Goal: Task Accomplishment & Management: Complete application form

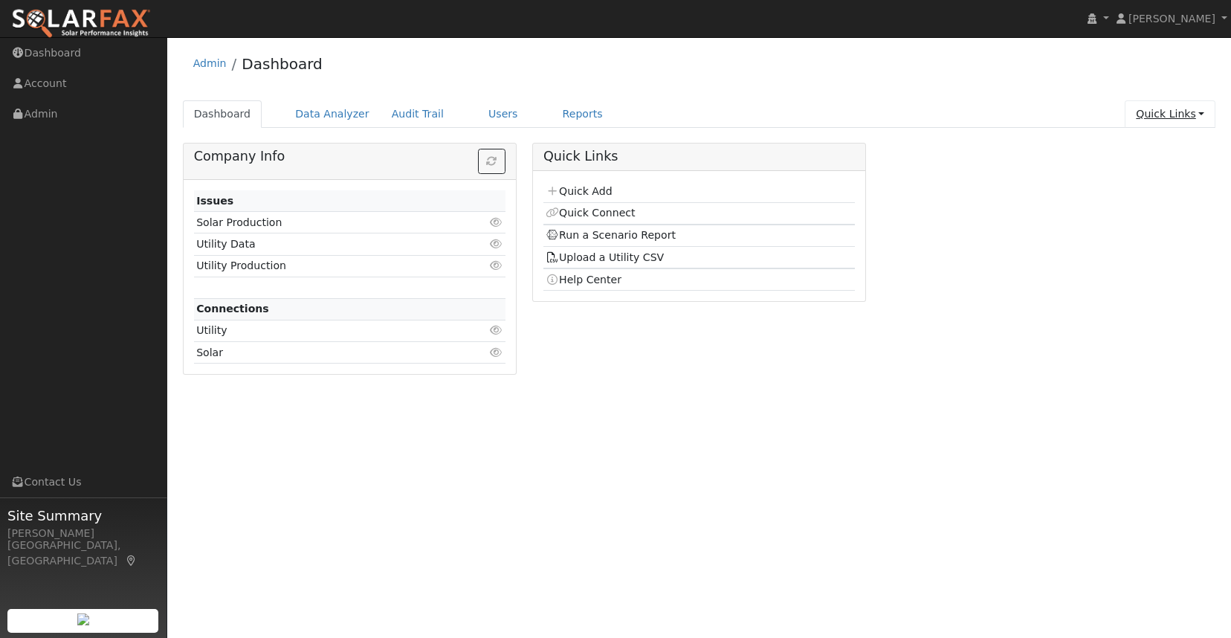
click at [1180, 114] on link "Quick Links" at bounding box center [1170, 114] width 91 height 28
click at [1149, 143] on link "Quick Add" at bounding box center [1140, 145] width 151 height 21
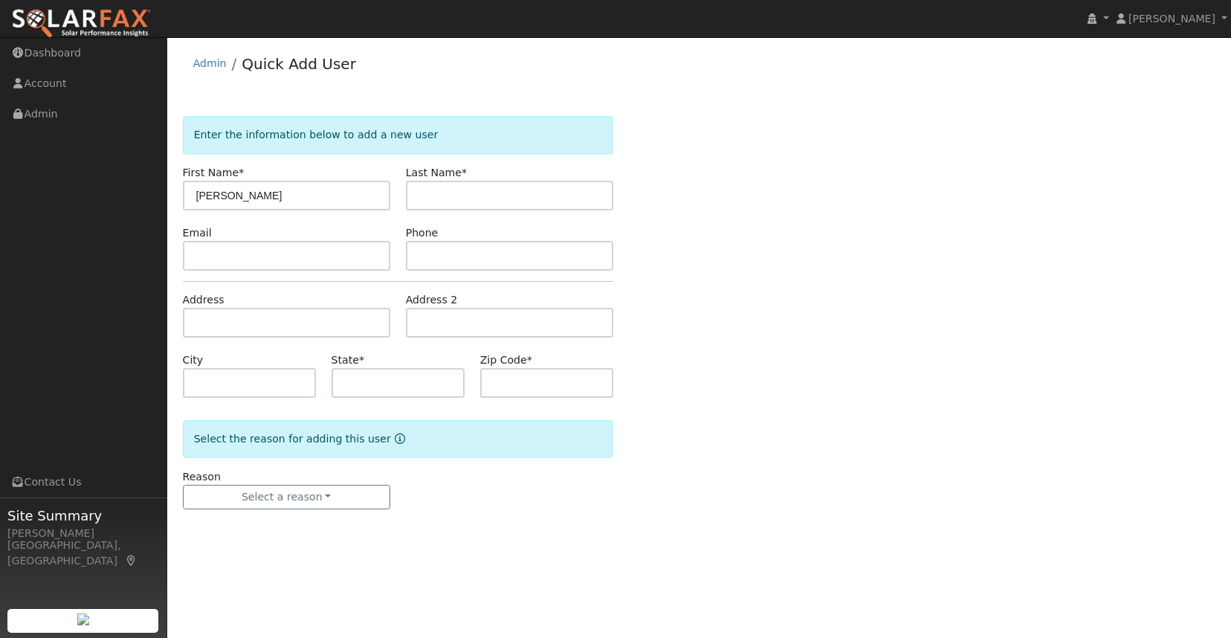
type input "[PERSON_NAME]"
click at [498, 194] on input "text" at bounding box center [509, 196] width 207 height 30
type input "Sukla"
click at [282, 196] on input "Bikash" at bounding box center [286, 196] width 207 height 30
type input "Bikash Ranjan"
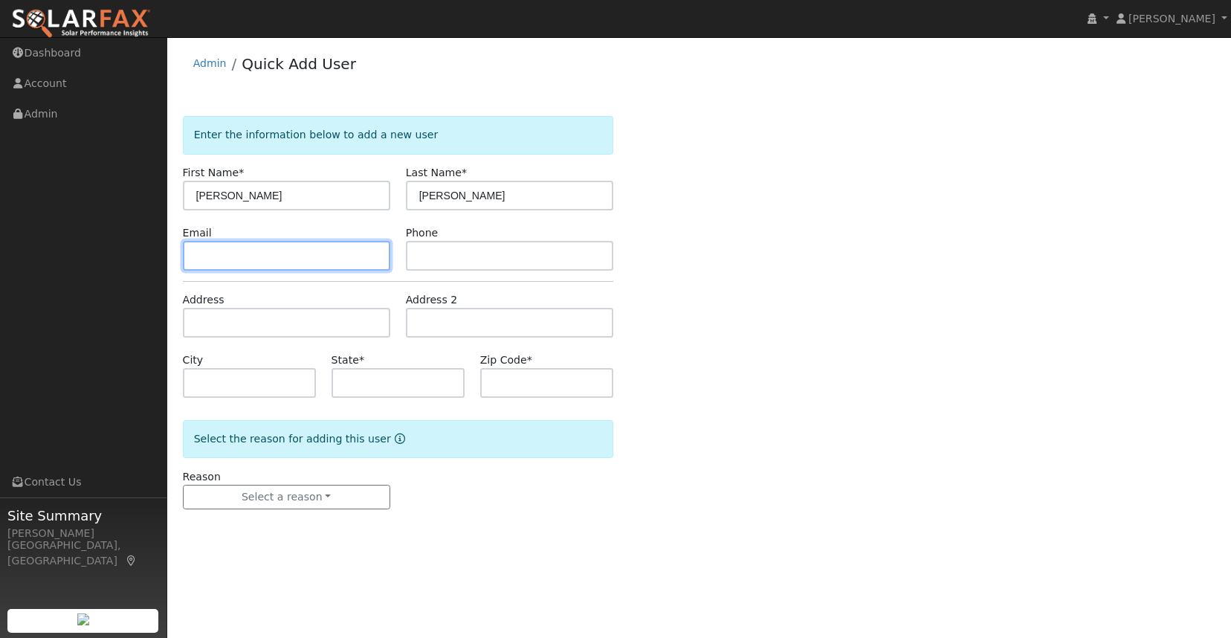
click at [268, 246] on input "text" at bounding box center [286, 256] width 207 height 30
click at [320, 261] on input "text" at bounding box center [286, 256] width 207 height 30
paste input "sukla.bikash@gmail.com"
type input "sukla.bikash@gmail.com"
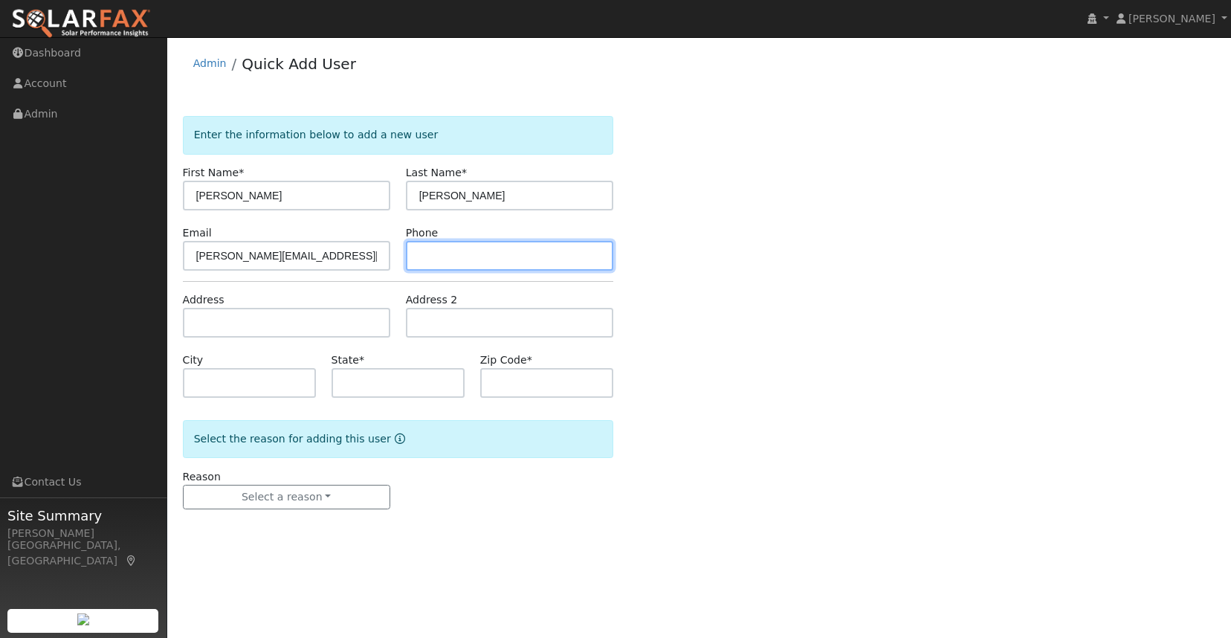
click at [469, 249] on input "text" at bounding box center [509, 256] width 207 height 30
paste input "(302) 290-5868"
type input "(302) 290-5868"
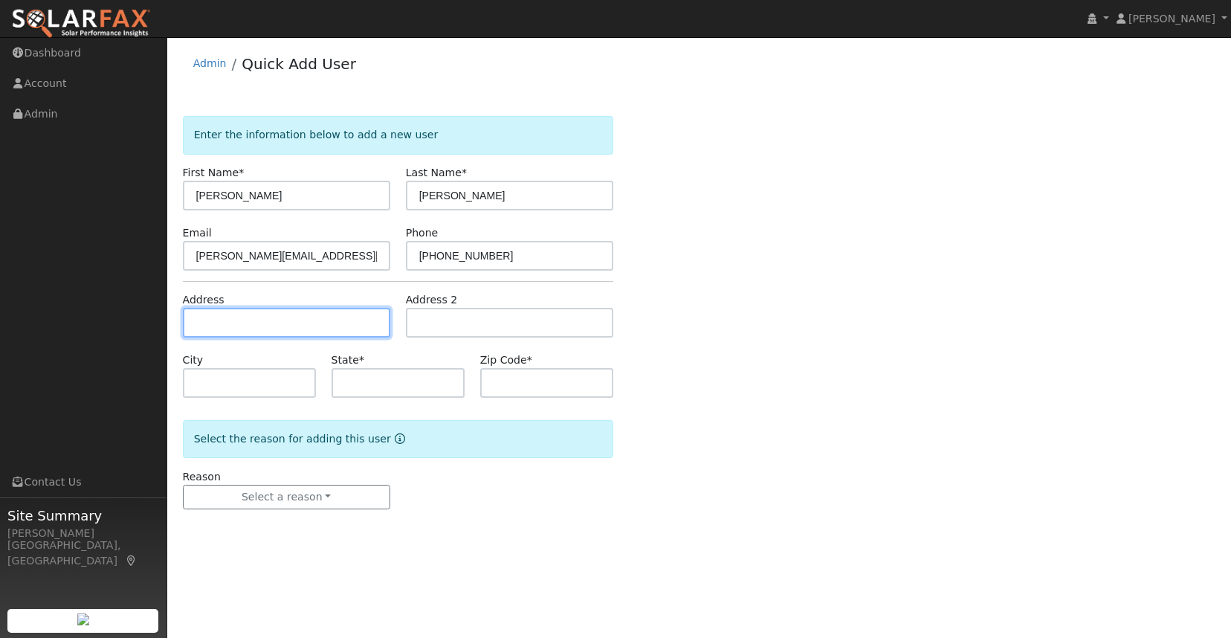
click at [286, 325] on input "text" at bounding box center [286, 323] width 207 height 30
paste input "1666 Creek Dr"
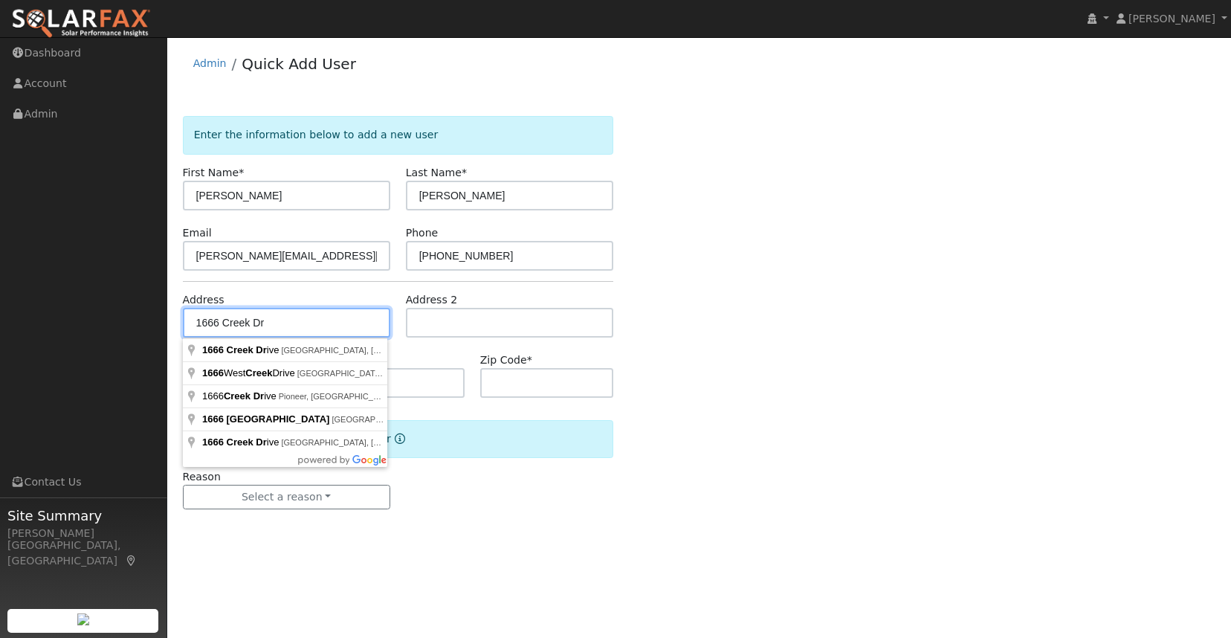
type input "1666 Creek Dr"
click at [547, 534] on form "Enter the information below to add a new user First Name * Bikash Ranjan Last N…" at bounding box center [398, 327] width 430 height 423
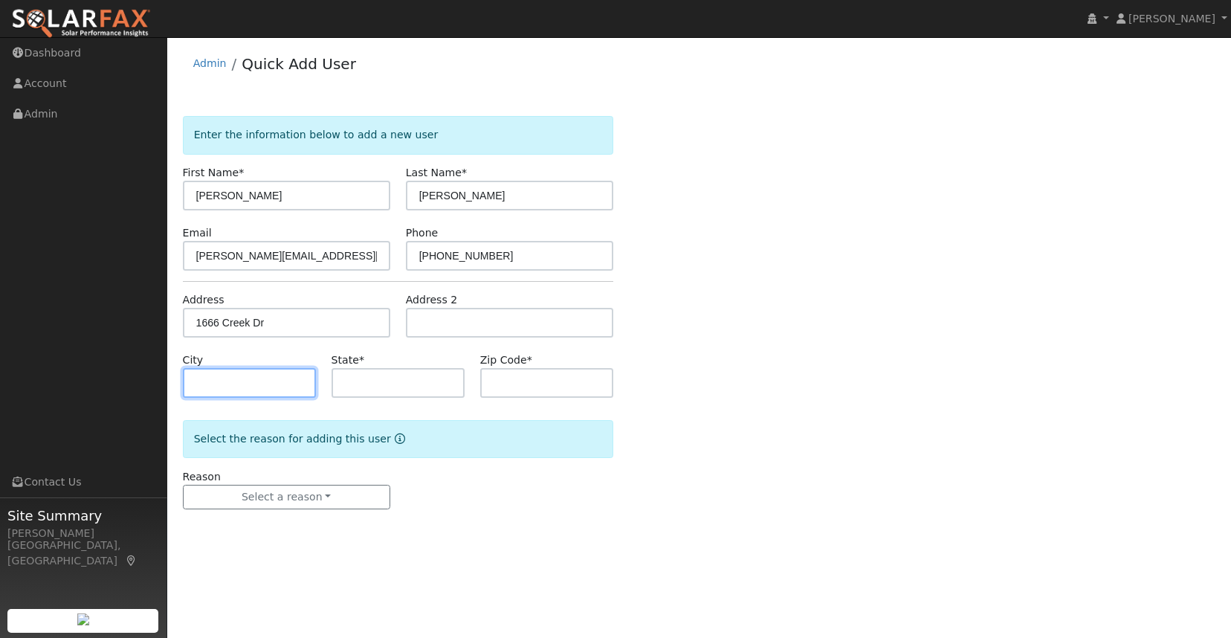
click at [267, 385] on input "text" at bounding box center [249, 383] width 133 height 30
paste input "San Jose"
type input "San Jose"
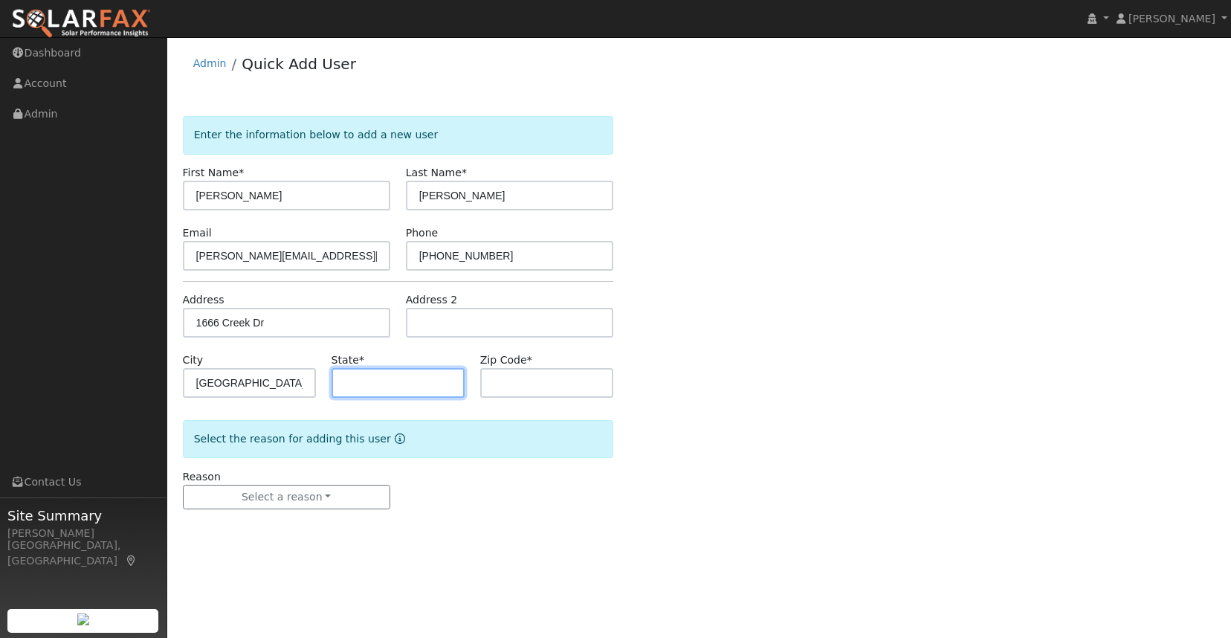
click at [434, 374] on input "text" at bounding box center [398, 383] width 133 height 30
type input "CA"
click at [523, 387] on input "text" at bounding box center [546, 383] width 133 height 30
paste input "95125"
type input "95125"
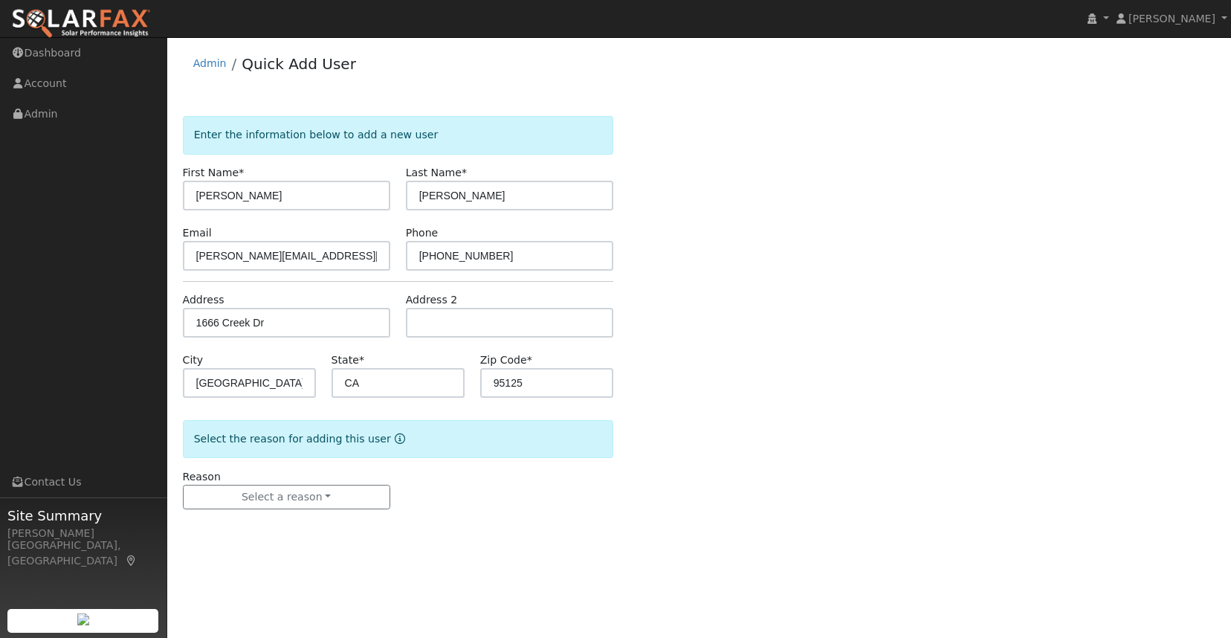
click at [688, 317] on div "Enter the information below to add a new user First Name * Bikash Ranjan Last N…" at bounding box center [699, 327] width 1033 height 423
click at [372, 503] on button "Select a reason" at bounding box center [286, 497] width 207 height 25
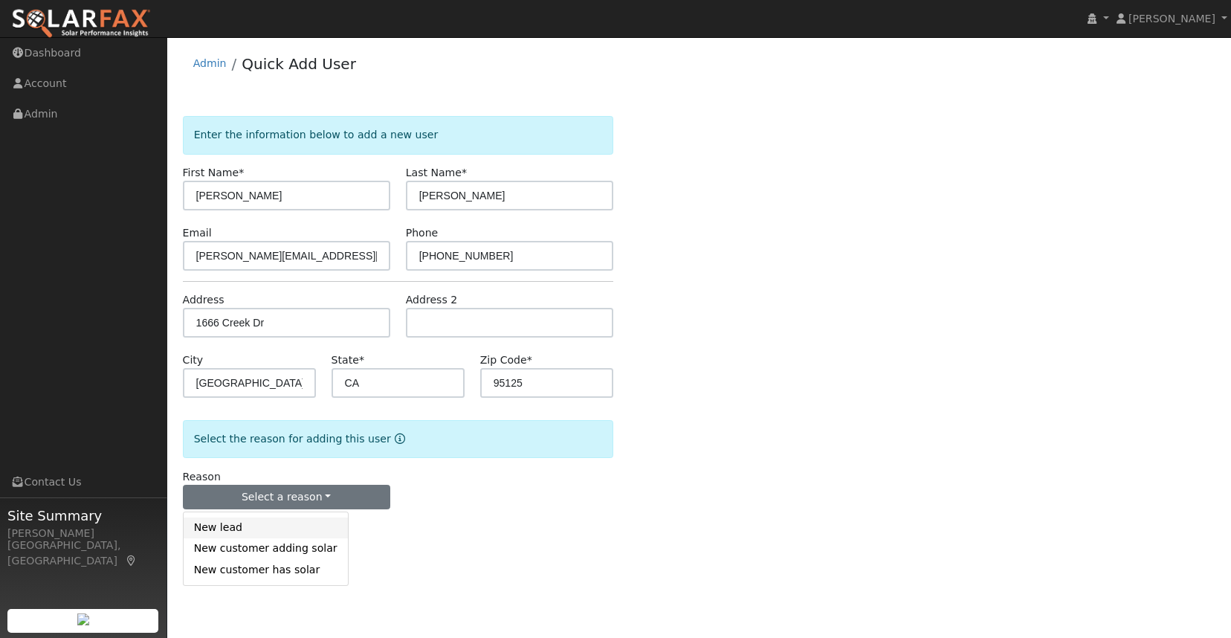
click at [293, 529] on link "New lead" at bounding box center [266, 527] width 164 height 21
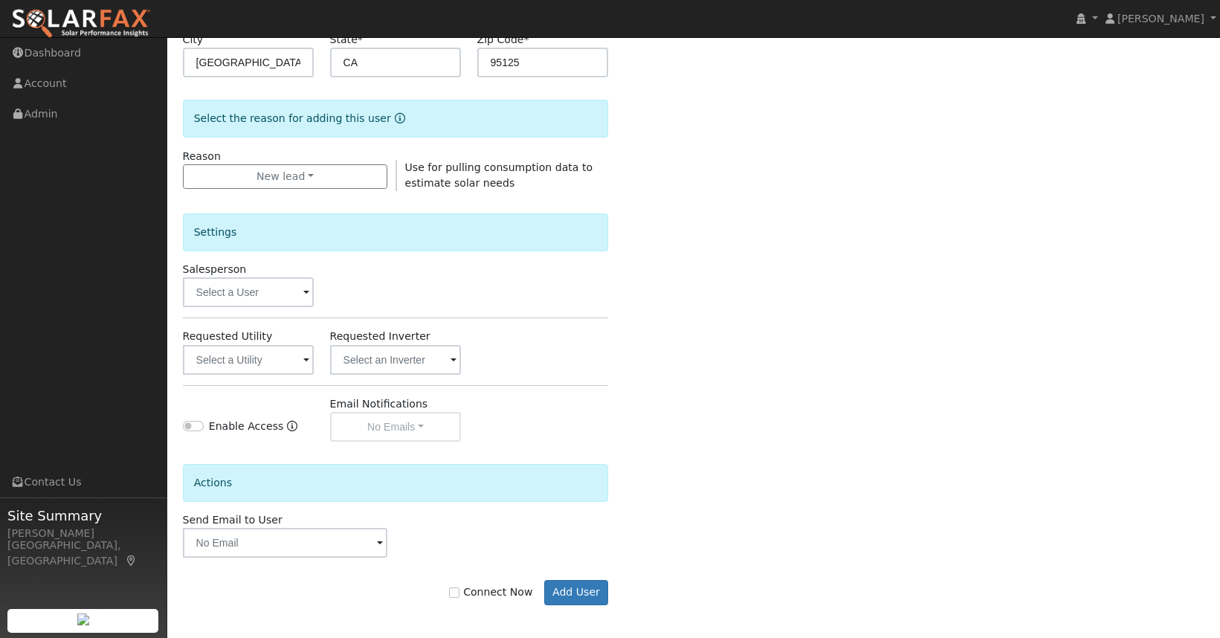
scroll to position [325, 0]
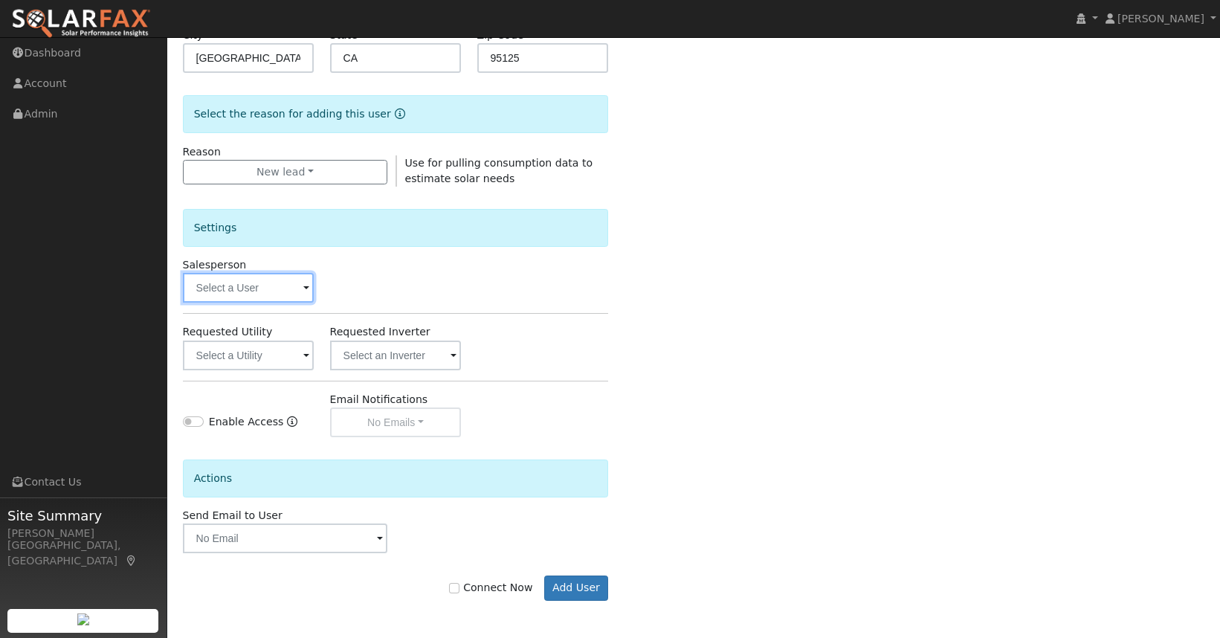
click at [301, 299] on input "text" at bounding box center [249, 288] width 132 height 30
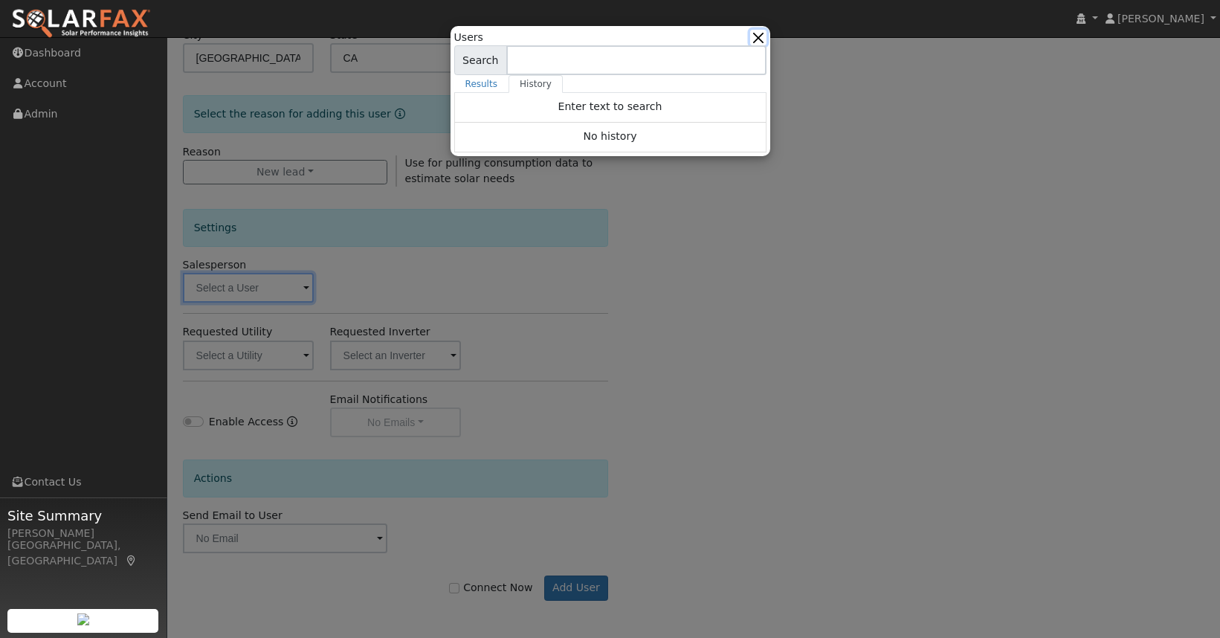
click at [761, 34] on button "button" at bounding box center [758, 38] width 16 height 16
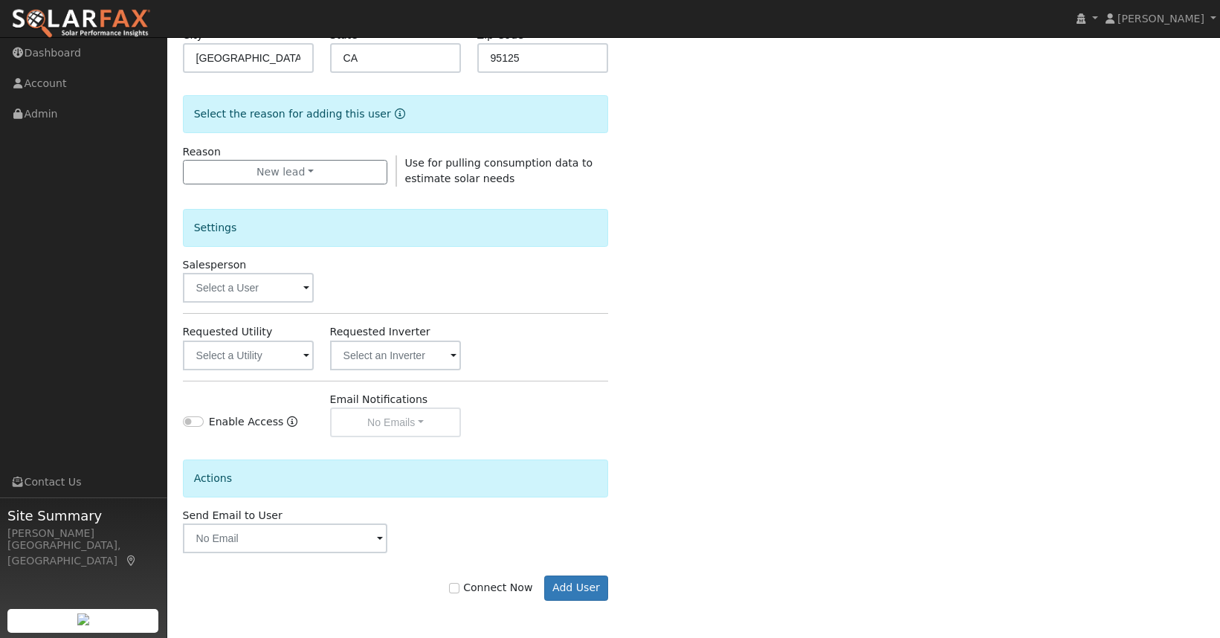
click at [309, 352] on span at bounding box center [306, 356] width 6 height 17
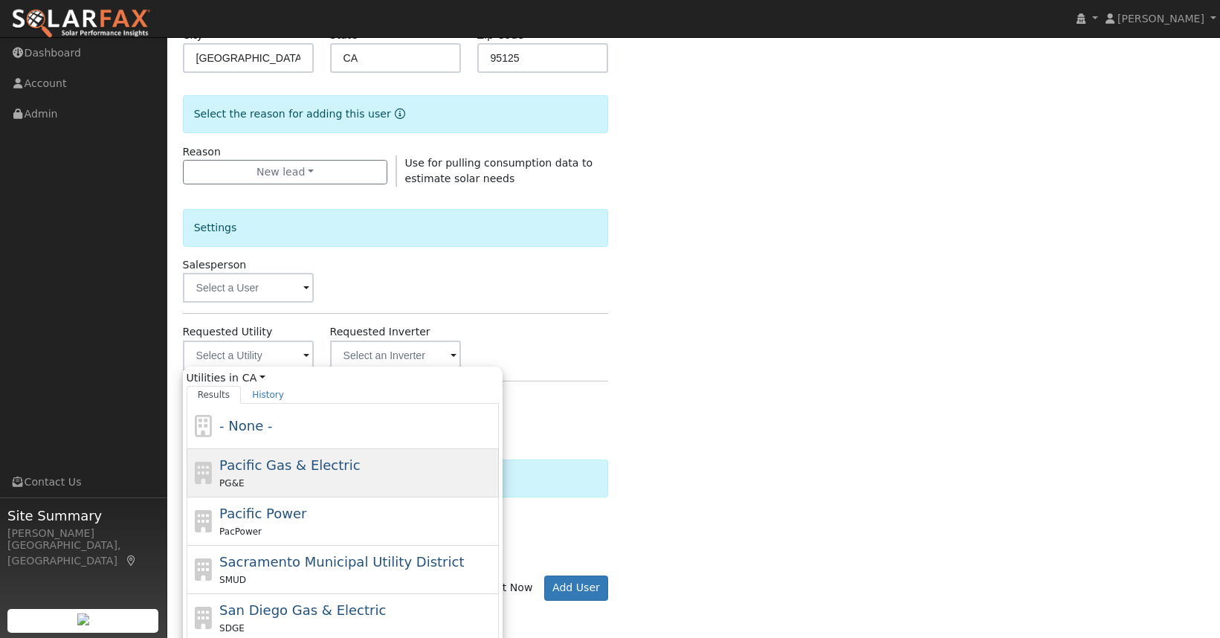
click at [360, 480] on div "PG&E" at bounding box center [357, 483] width 276 height 16
type input "Pacific Gas & Electric"
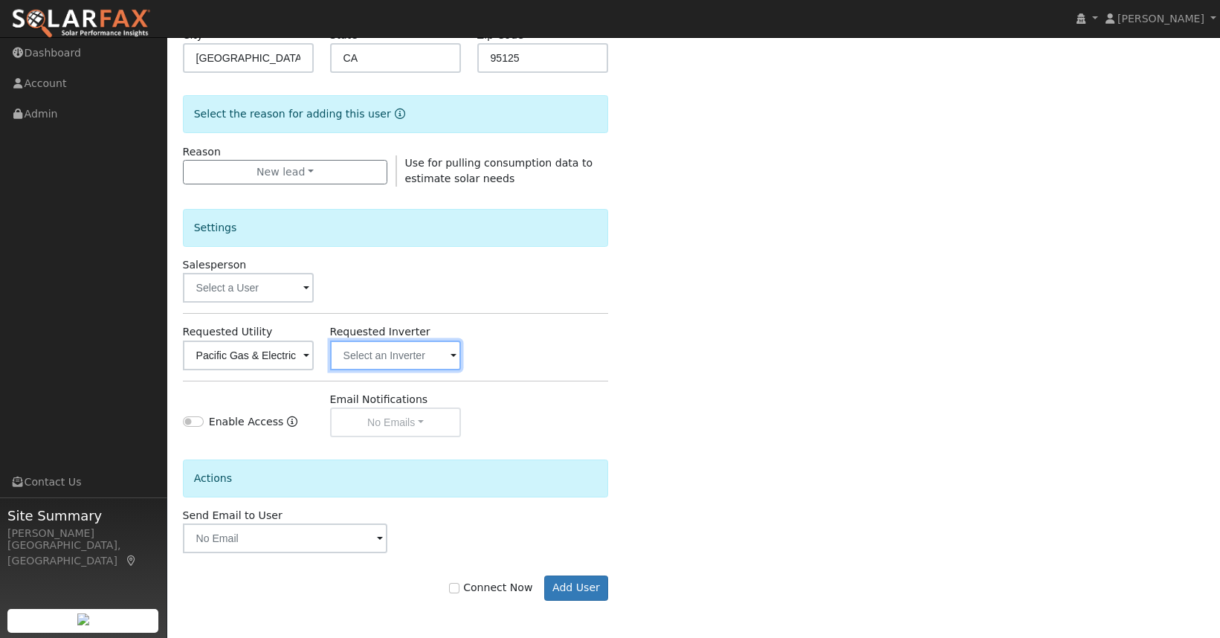
click at [448, 356] on input "text" at bounding box center [396, 356] width 132 height 30
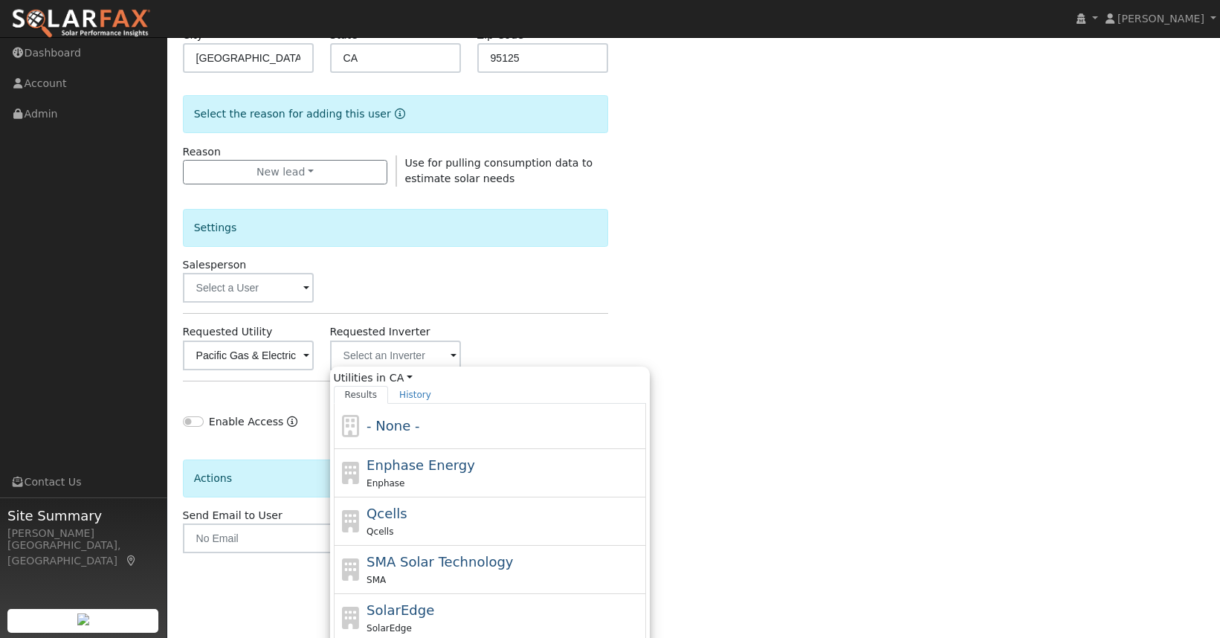
click at [514, 312] on div "Settings Salesperson Requested Utility Pacific Gas & Electric Requested Inverte…" at bounding box center [396, 312] width 426 height 251
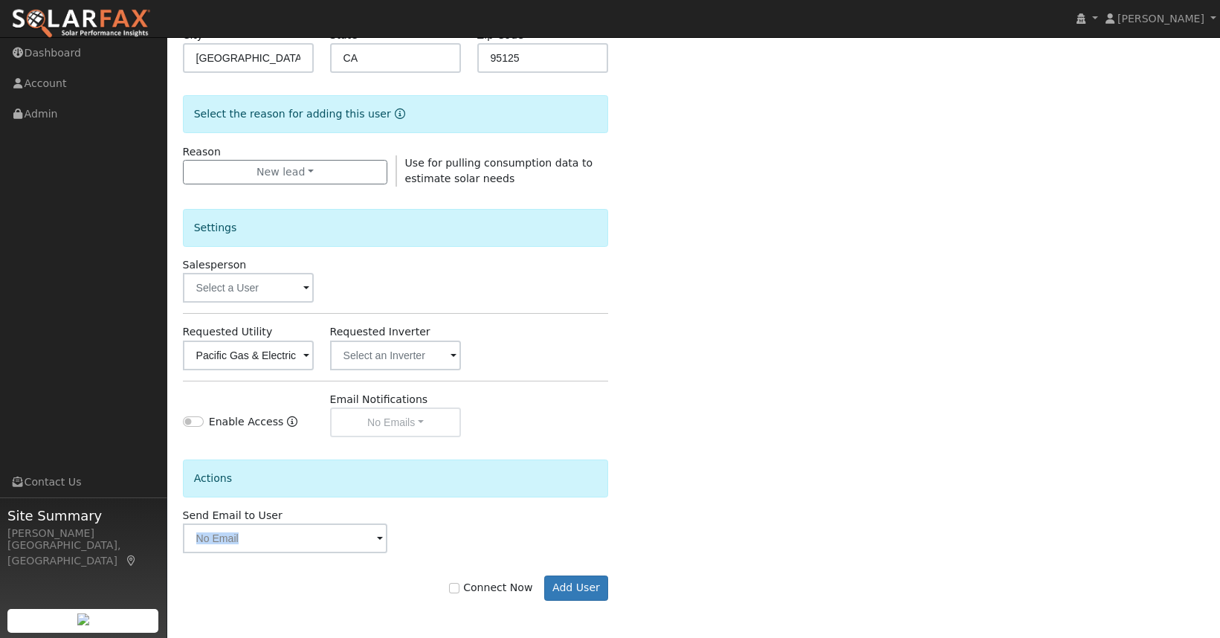
click at [375, 549] on div at bounding box center [285, 538] width 205 height 30
click at [552, 504] on div "Actions" at bounding box center [396, 483] width 442 height 48
click at [593, 590] on button "Add User" at bounding box center [576, 587] width 65 height 25
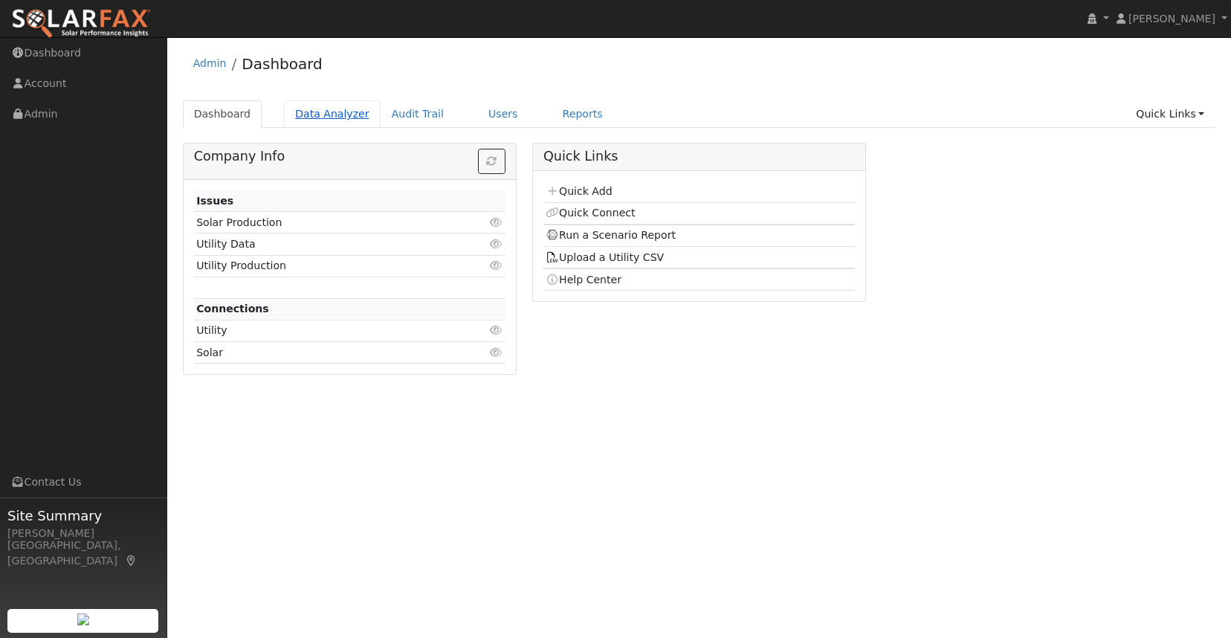
click at [345, 117] on link "Data Analyzer" at bounding box center [332, 114] width 97 height 28
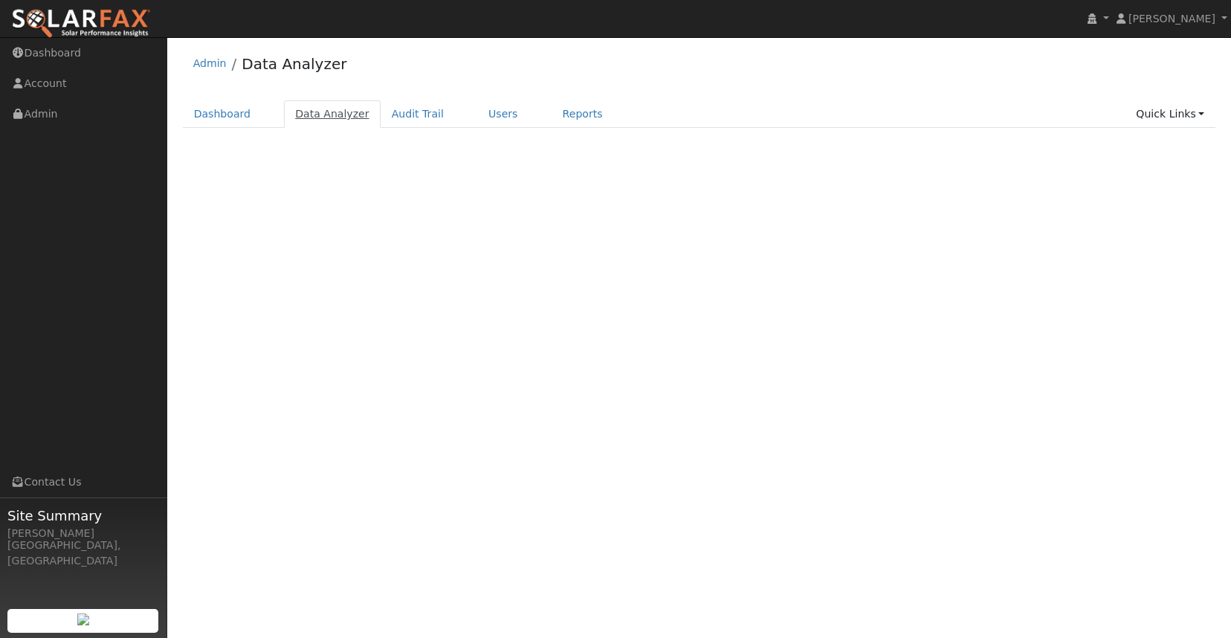
click at [334, 117] on link "Data Analyzer" at bounding box center [332, 114] width 97 height 28
click at [398, 115] on link "Audit Trail" at bounding box center [418, 114] width 74 height 28
click at [545, 233] on div "User Profile First name Last name Email Email Notifications No Emails No Emails…" at bounding box center [699, 337] width 1064 height 601
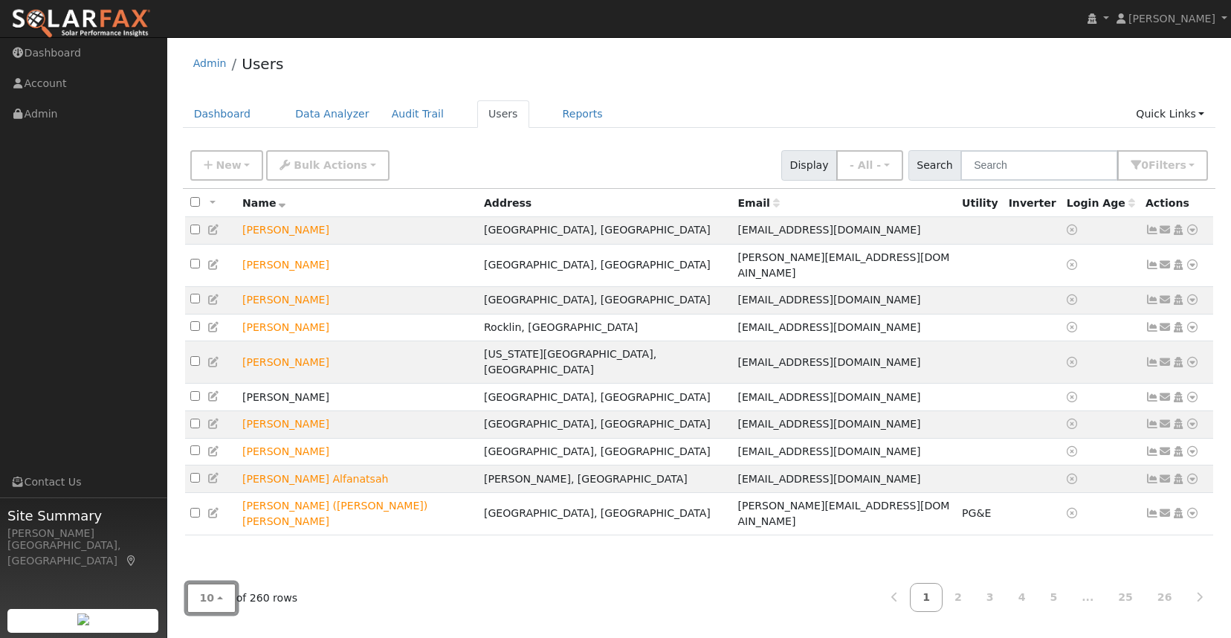
click at [216, 605] on button "10" at bounding box center [212, 598] width 50 height 30
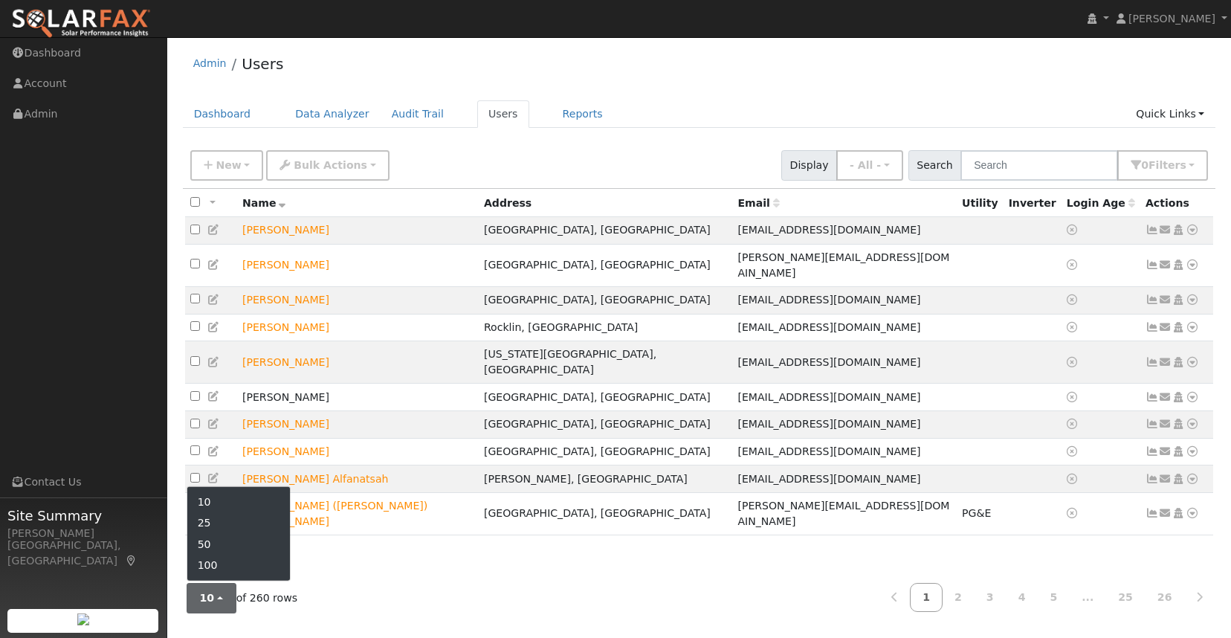
click at [249, 572] on link "100" at bounding box center [238, 565] width 103 height 21
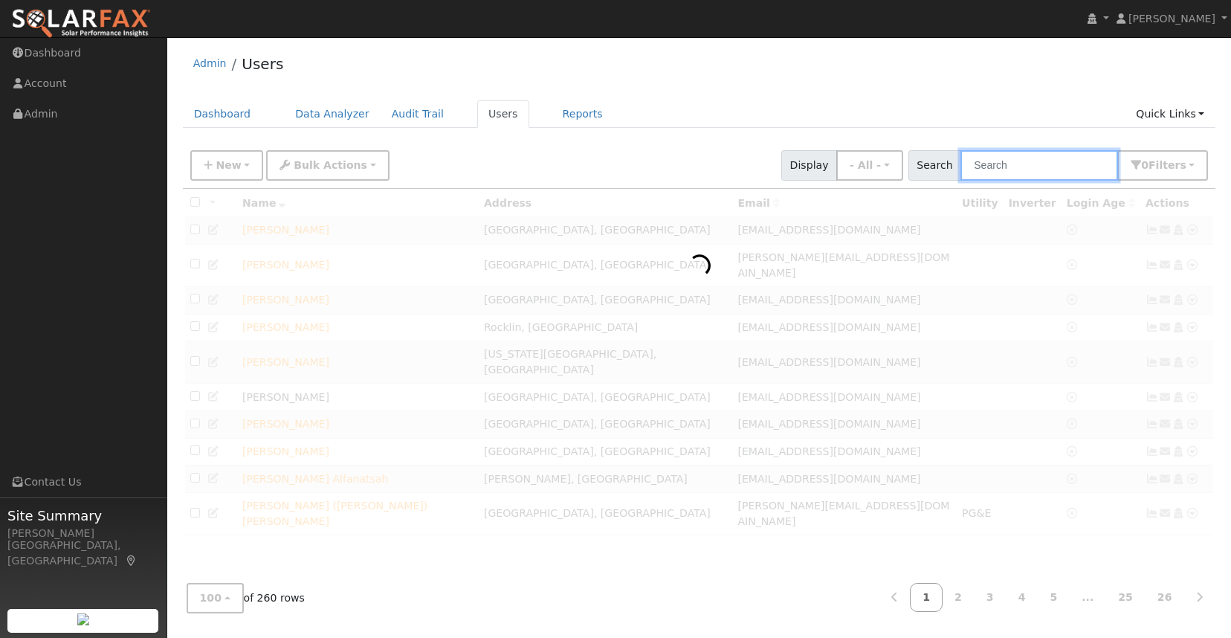
click at [1007, 167] on input "text" at bounding box center [1040, 165] width 158 height 30
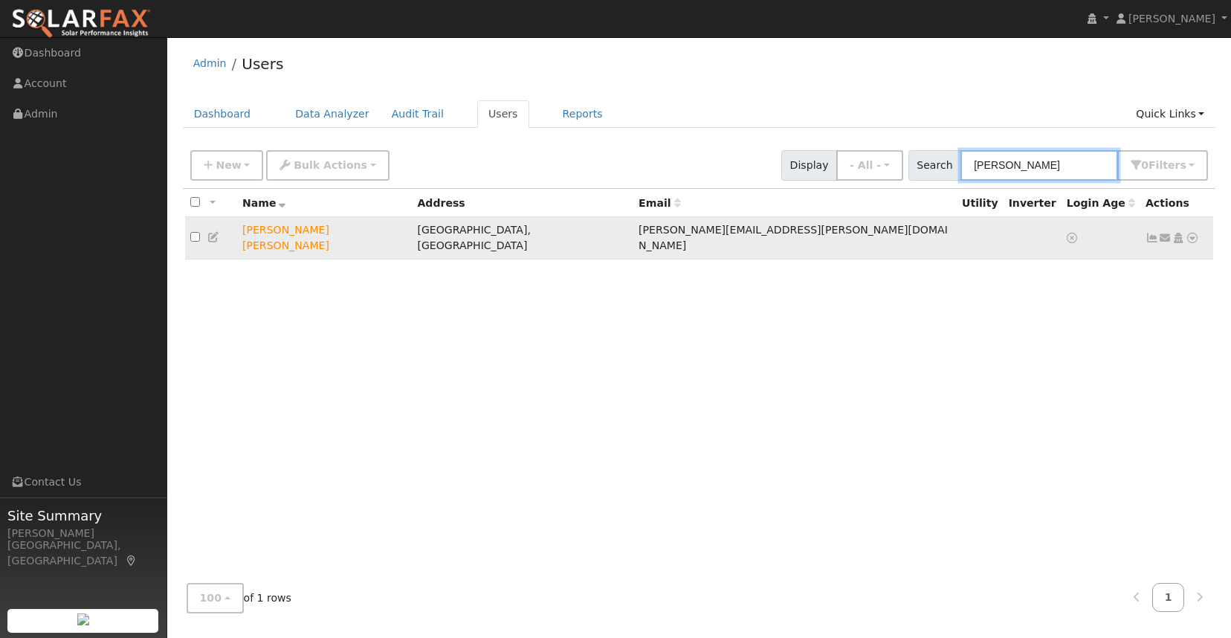
type input "bikash"
drag, startPoint x: 306, startPoint y: 236, endPoint x: 316, endPoint y: 229, distance: 11.8
click at [307, 235] on td "Bikash Ranjan Sukla" at bounding box center [324, 238] width 175 height 42
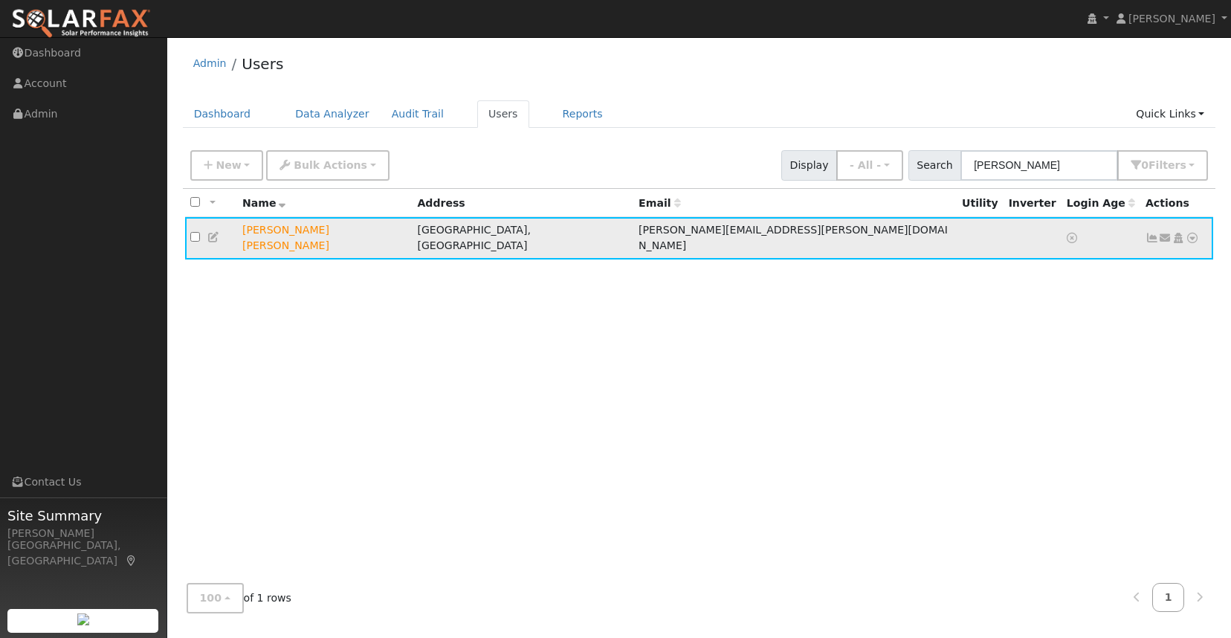
drag, startPoint x: 307, startPoint y: 236, endPoint x: 324, endPoint y: 230, distance: 18.4
click at [314, 232] on td "[PERSON_NAME] [PERSON_NAME]" at bounding box center [324, 238] width 175 height 42
click at [1196, 233] on icon at bounding box center [1192, 238] width 13 height 10
click at [1157, 257] on link "Data Analyzer" at bounding box center [1144, 264] width 108 height 21
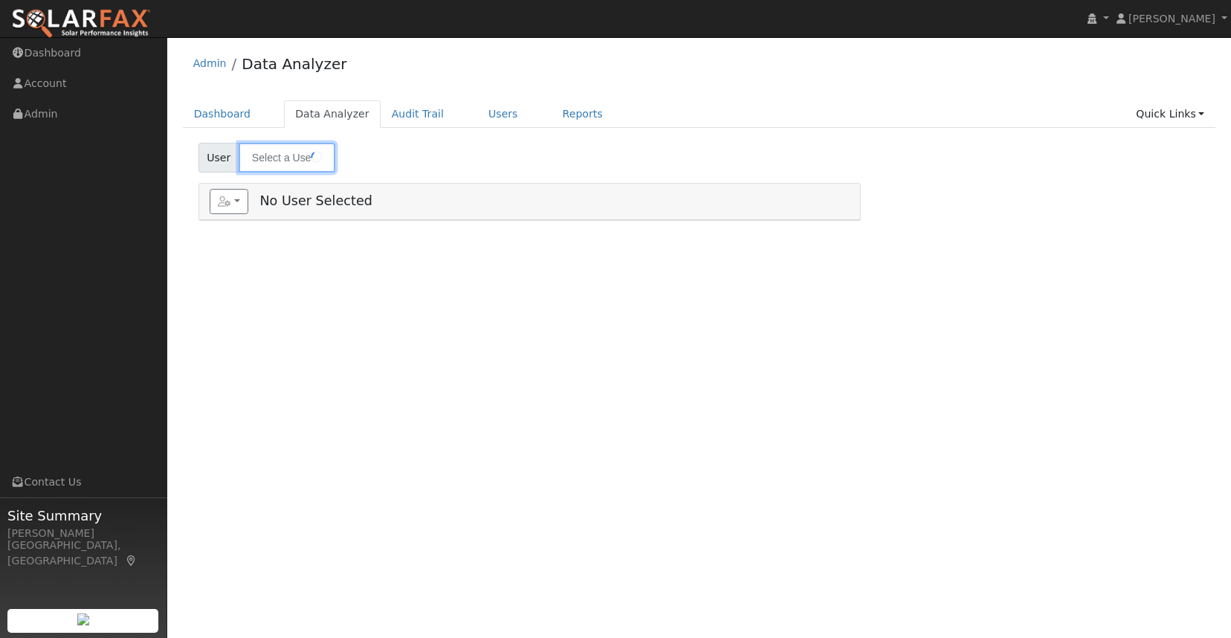
type input "[PERSON_NAME] [PERSON_NAME]"
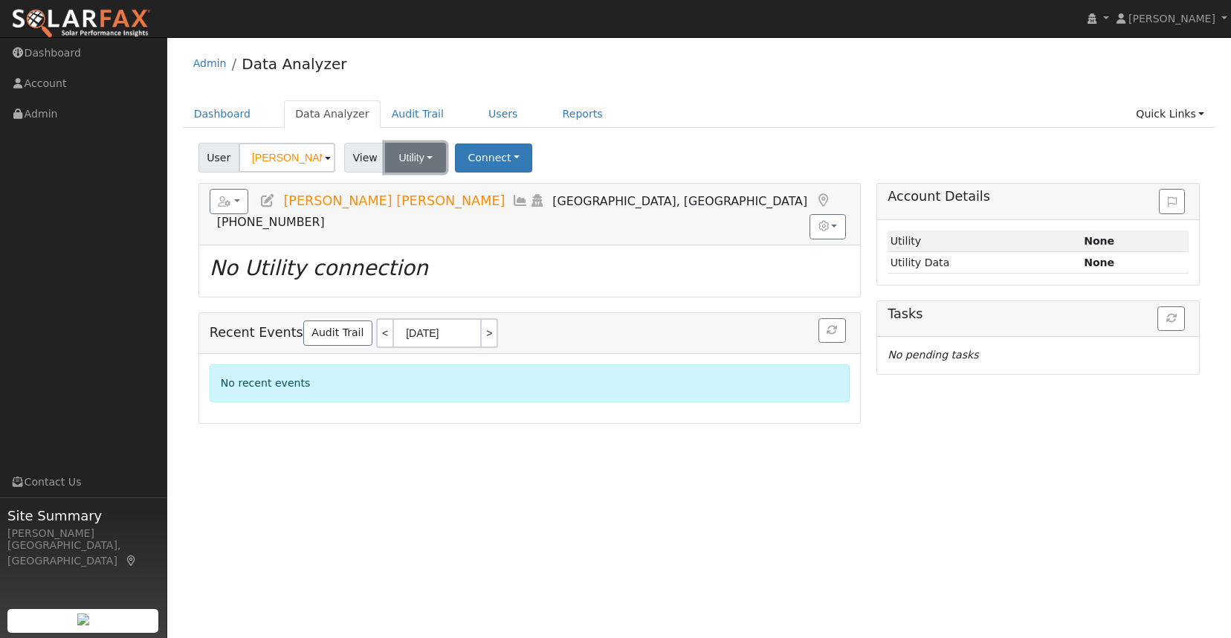
click at [417, 152] on button "Utility" at bounding box center [415, 158] width 61 height 30
click at [584, 129] on div "Dashboard Data Analyzer Audit Trail Users Reports Quick Links Quick Add Quick C…" at bounding box center [699, 121] width 1033 height 42
click at [229, 117] on link "Dashboard" at bounding box center [223, 114] width 80 height 28
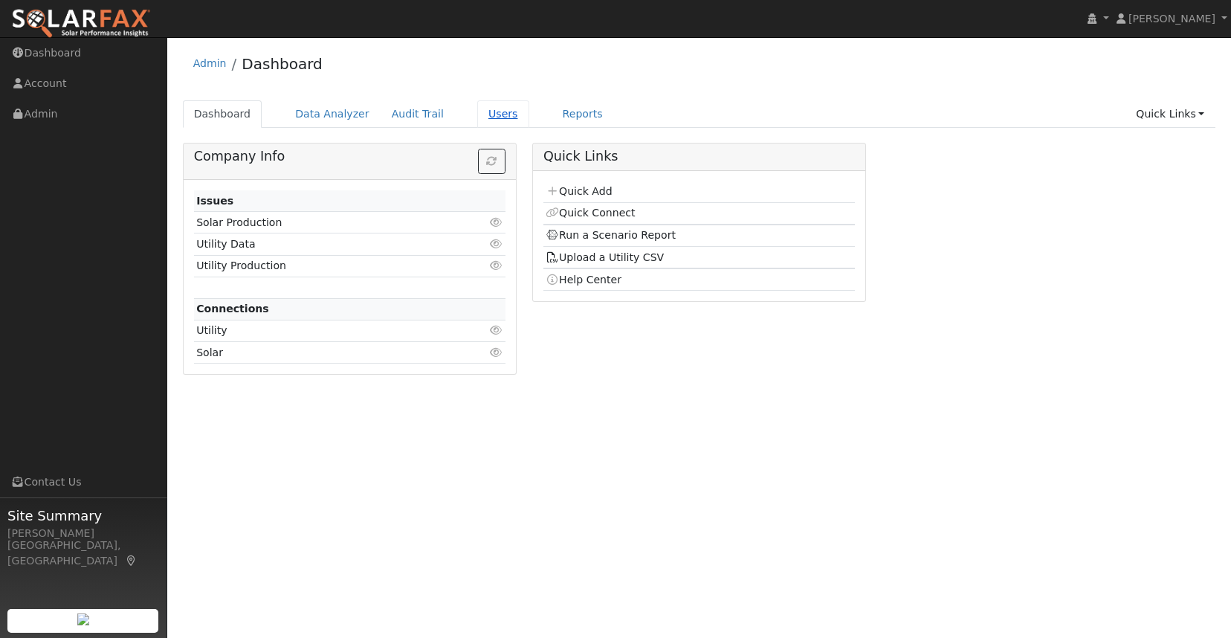
click at [478, 115] on link "Users" at bounding box center [503, 114] width 52 height 28
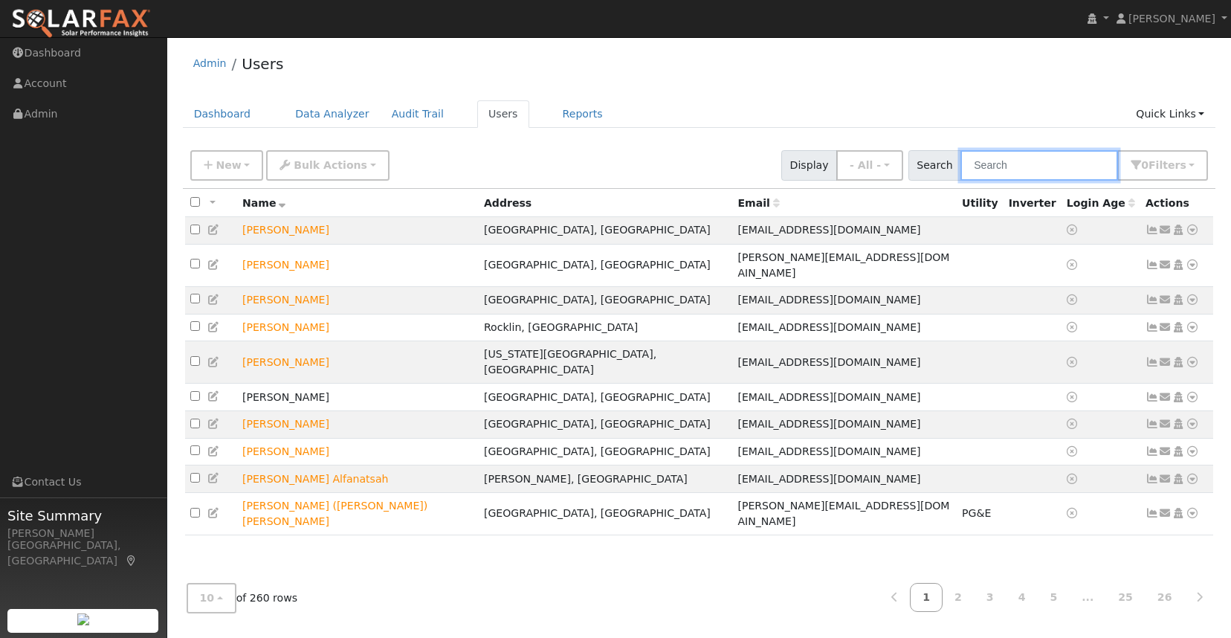
click at [1040, 159] on input "text" at bounding box center [1040, 165] width 158 height 30
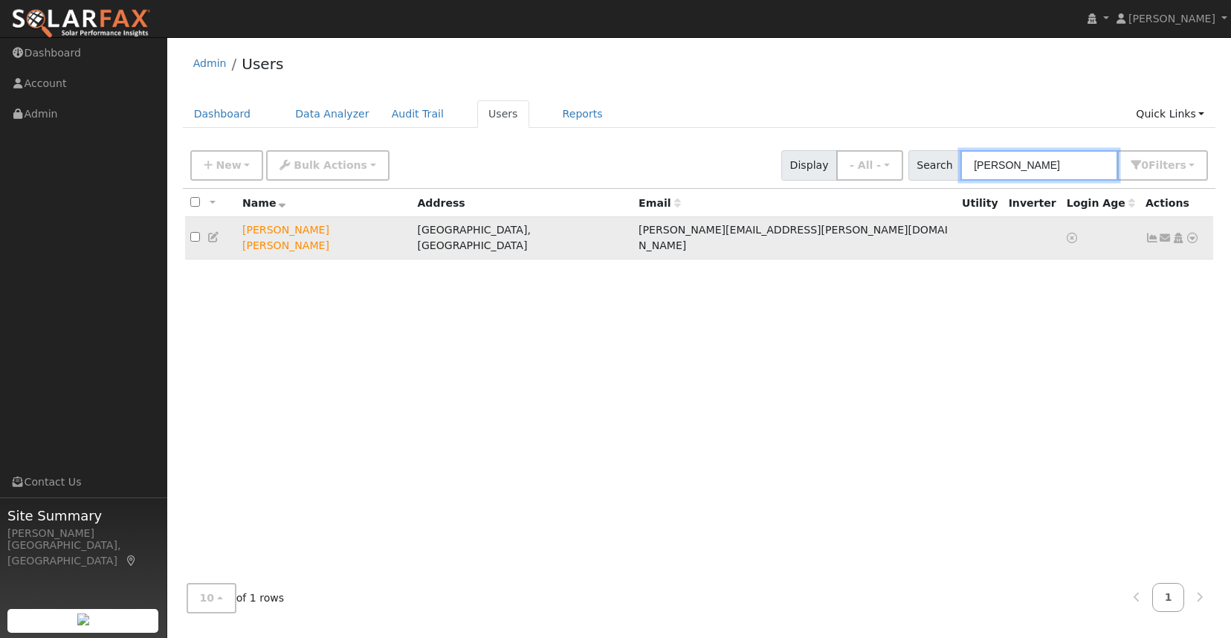
type input "bikash"
click at [1196, 237] on icon at bounding box center [1192, 238] width 13 height 10
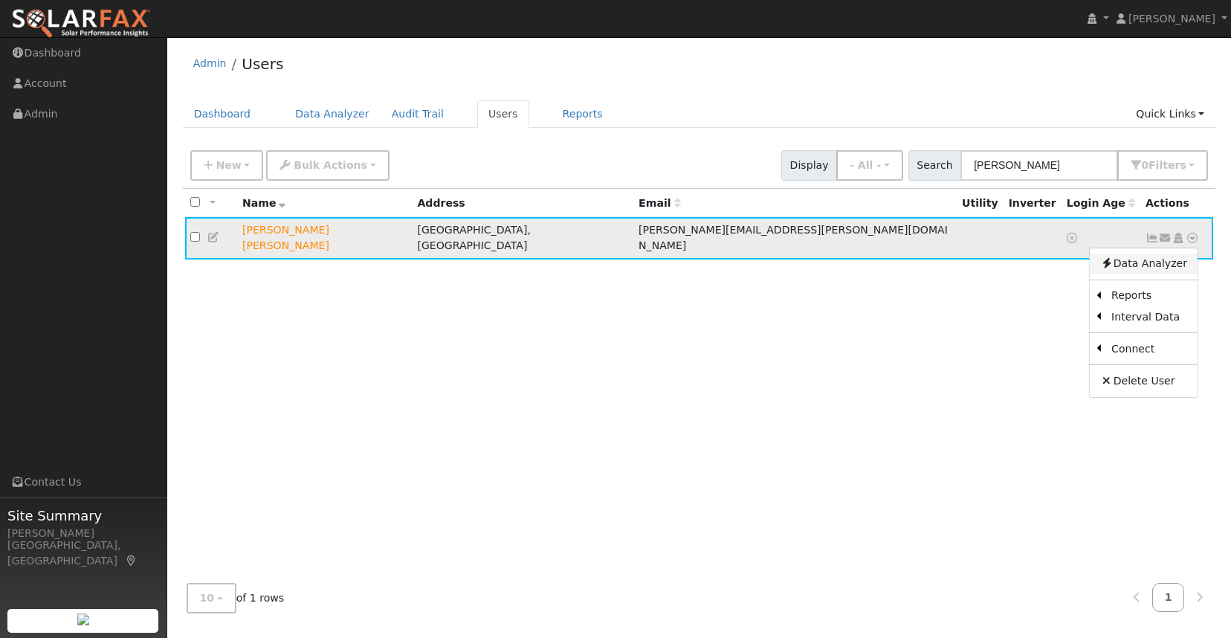
click at [1173, 254] on link "Data Analyzer" at bounding box center [1144, 264] width 108 height 21
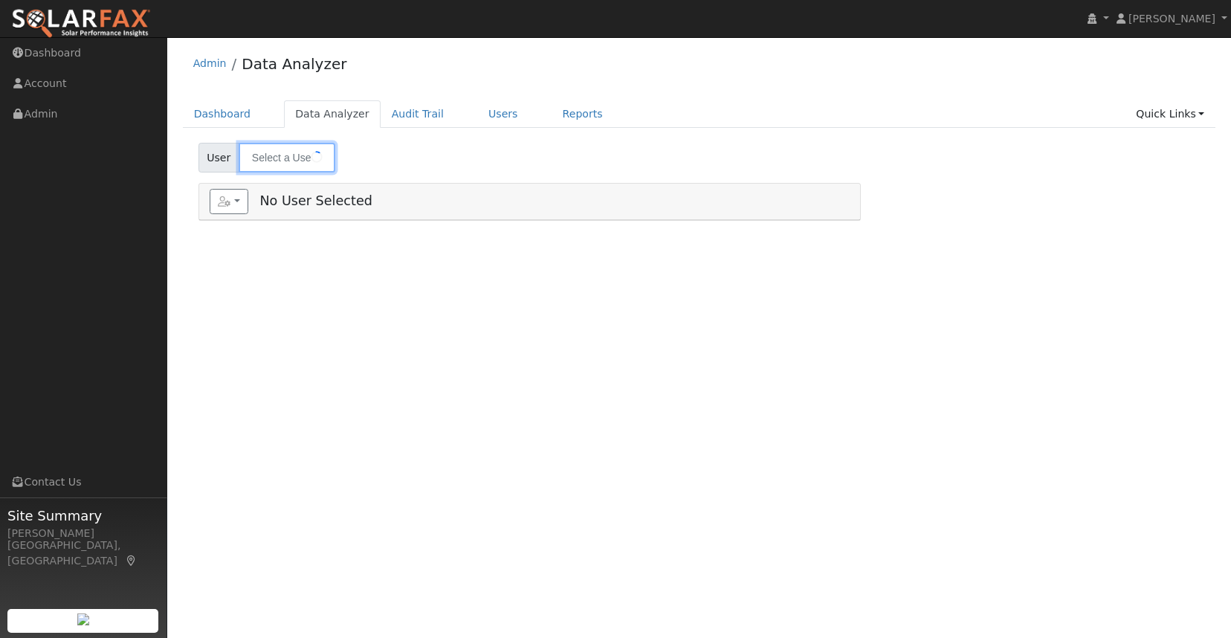
type input "[PERSON_NAME] [PERSON_NAME]"
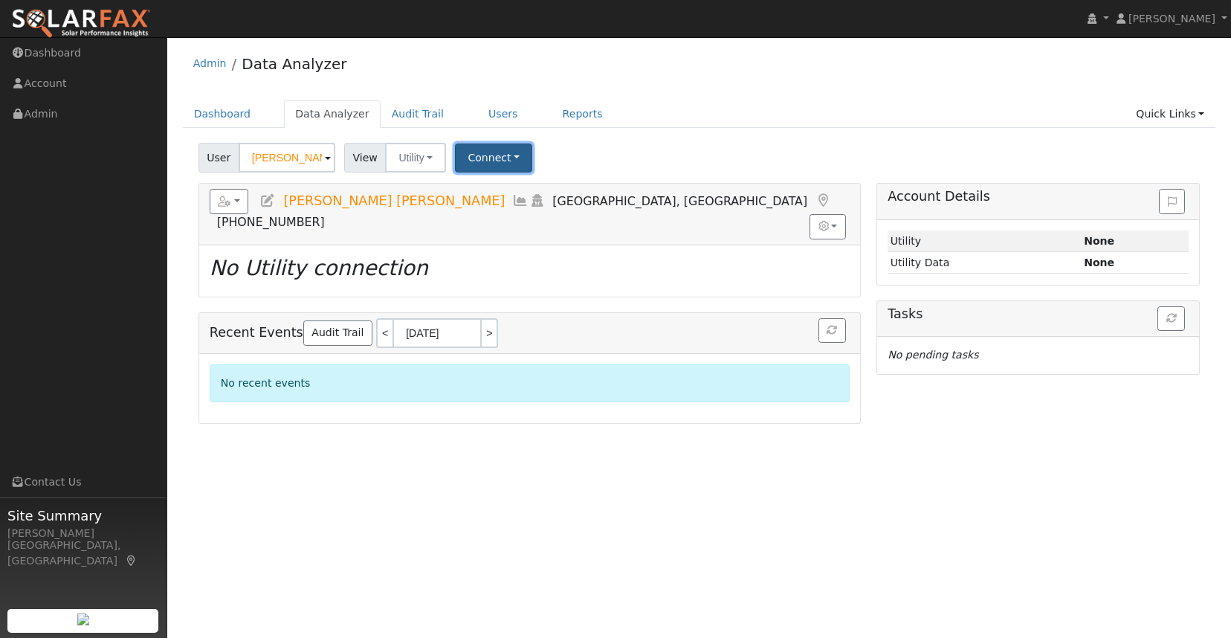
click at [502, 160] on button "Connect" at bounding box center [493, 157] width 77 height 29
click at [526, 181] on link "Select a Provider" at bounding box center [515, 190] width 116 height 21
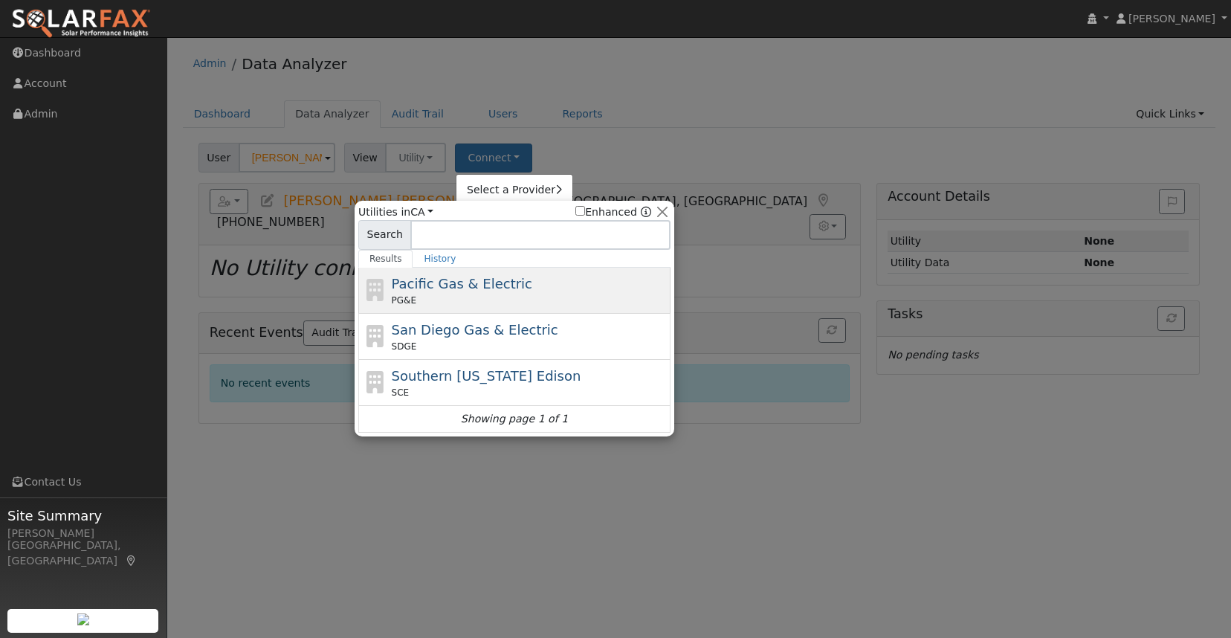
click at [471, 292] on div "Pacific Gas & Electric PG&E" at bounding box center [530, 290] width 276 height 33
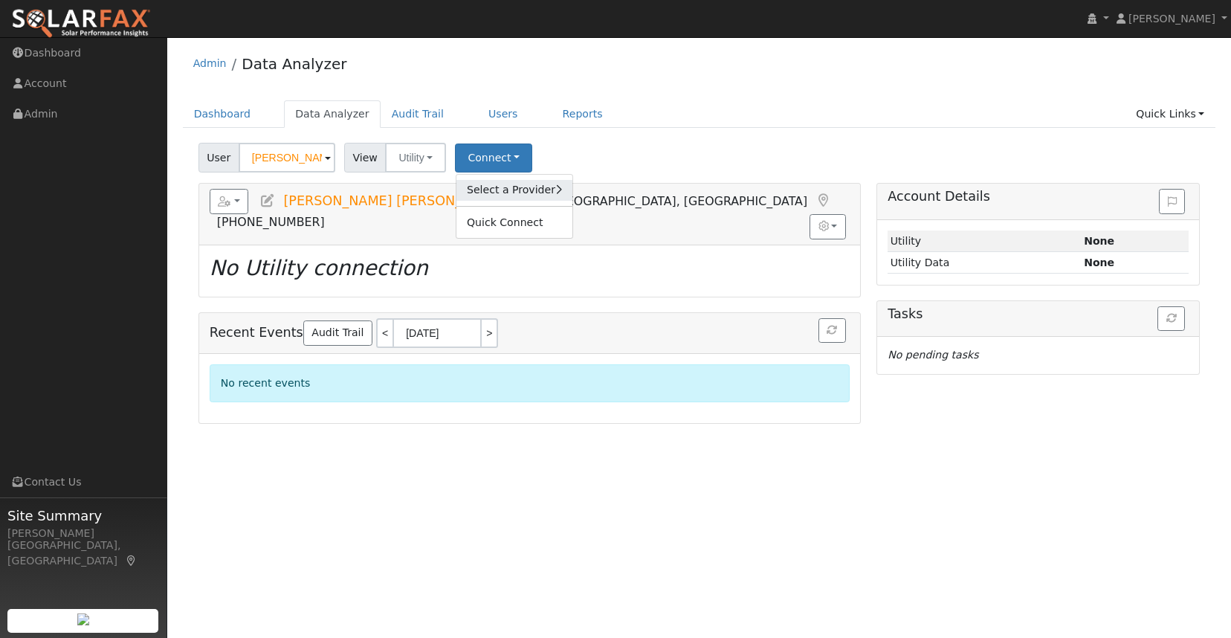
click at [506, 186] on link "Select a Provider" at bounding box center [515, 190] width 116 height 21
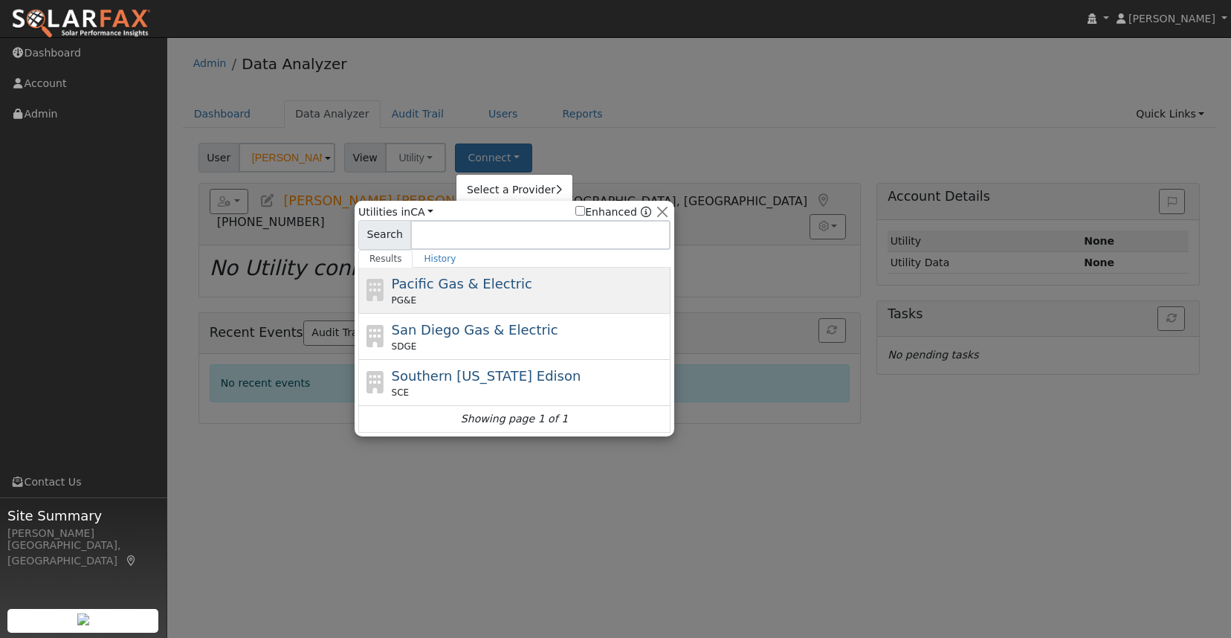
click at [461, 294] on div "PG&E" at bounding box center [530, 300] width 276 height 13
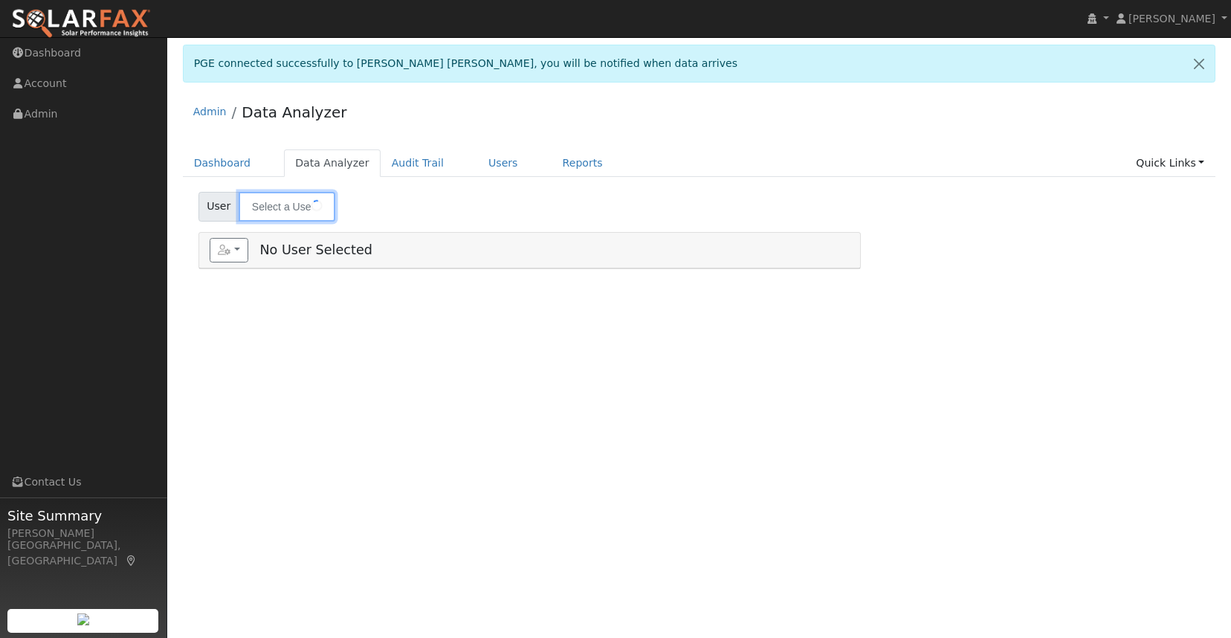
type input "[PERSON_NAME] [PERSON_NAME]"
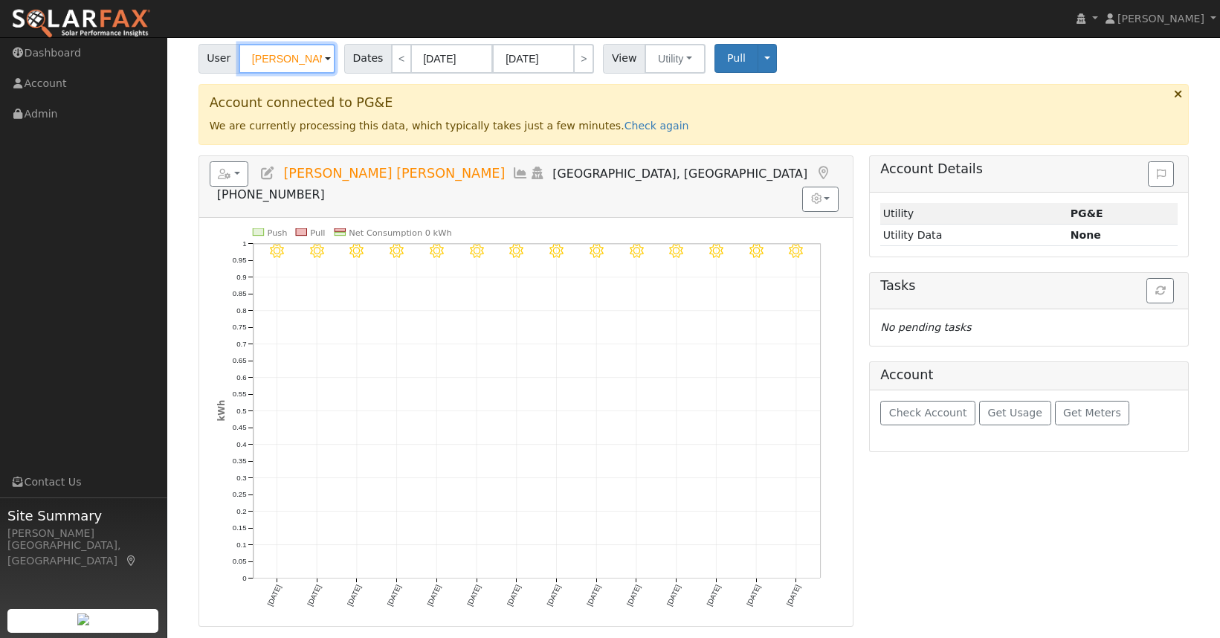
scroll to position [149, 0]
click at [625, 130] on link "Check again" at bounding box center [657, 125] width 65 height 12
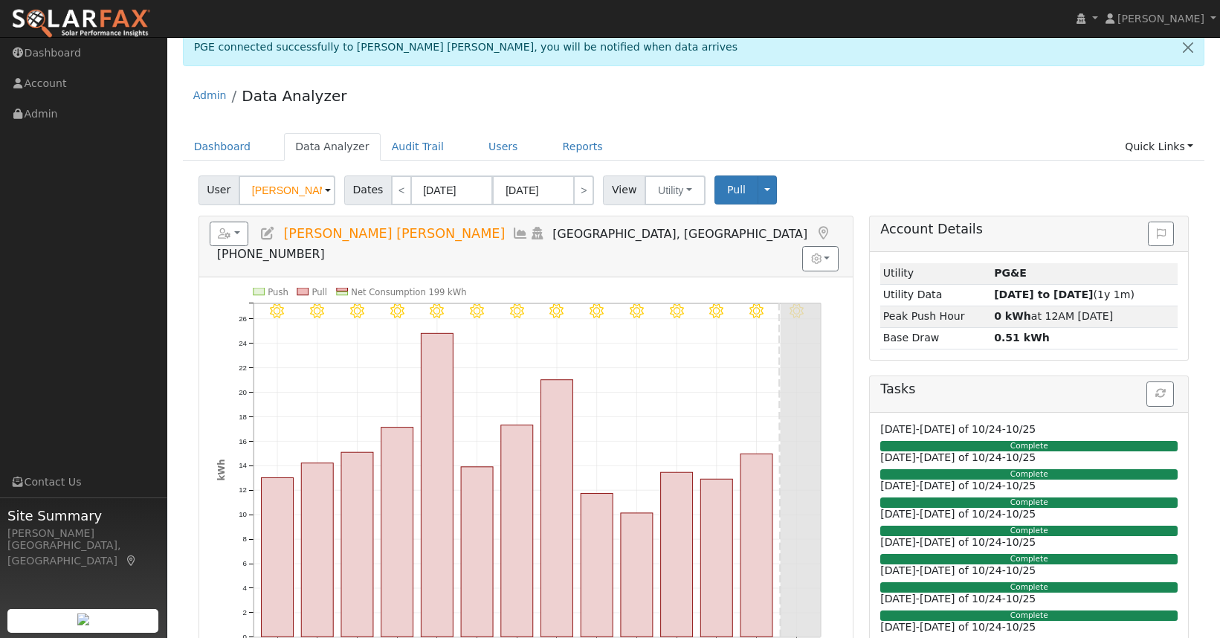
scroll to position [0, 0]
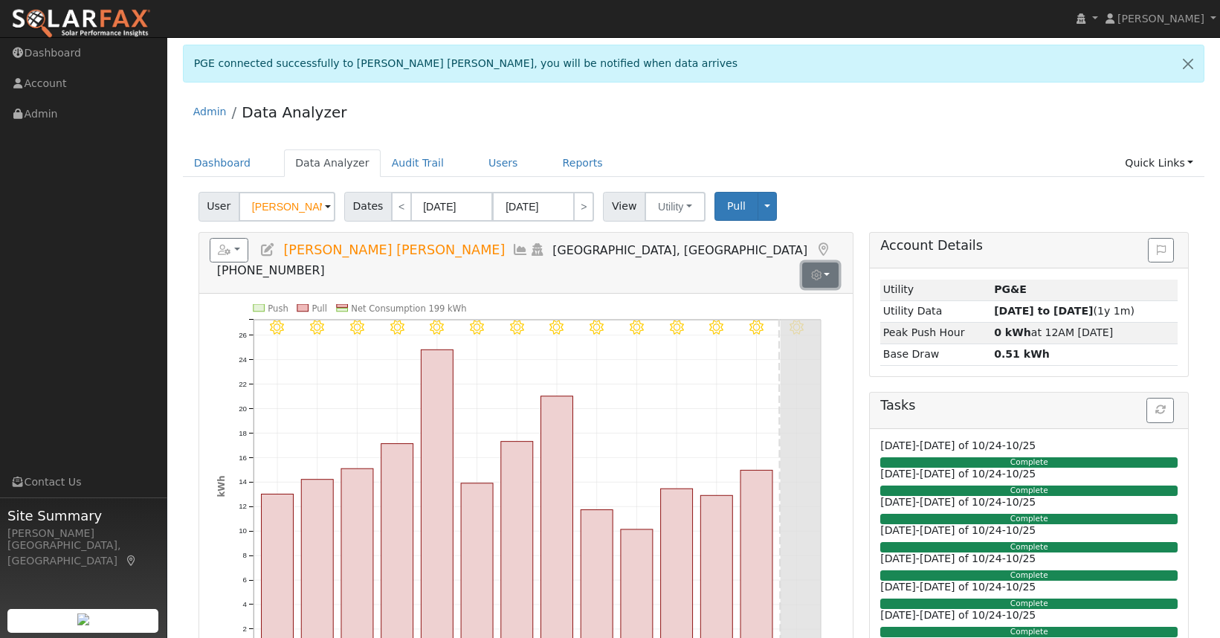
click at [824, 262] on button "button" at bounding box center [820, 274] width 36 height 25
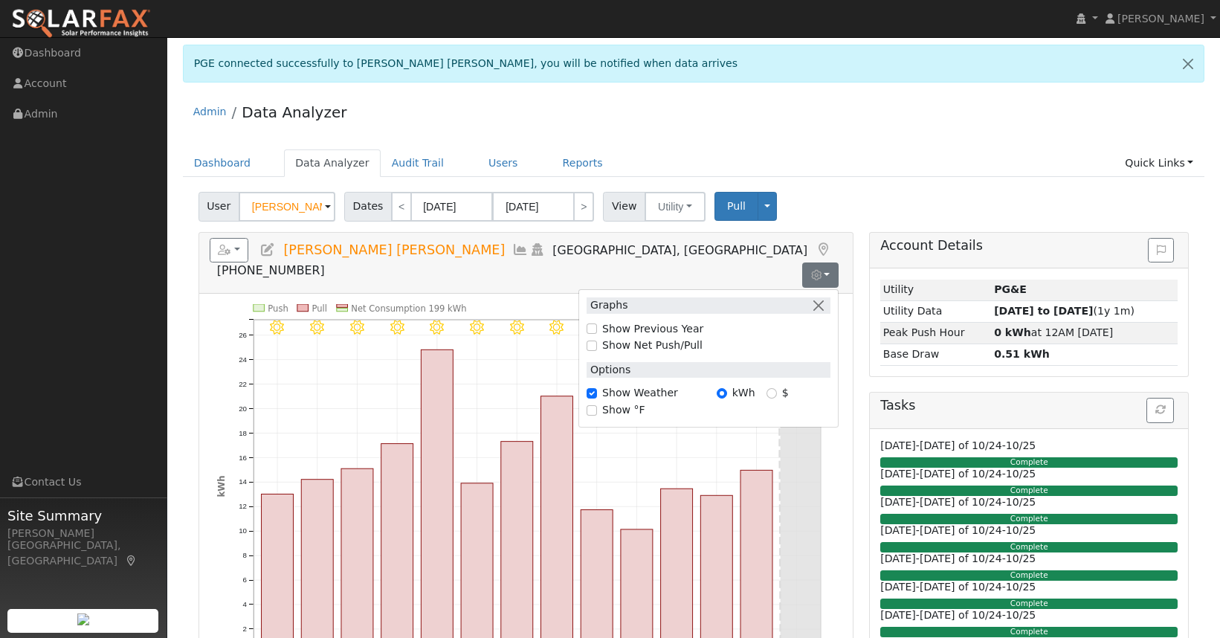
click at [931, 126] on div "Admin Data Analyzer" at bounding box center [694, 115] width 1022 height 45
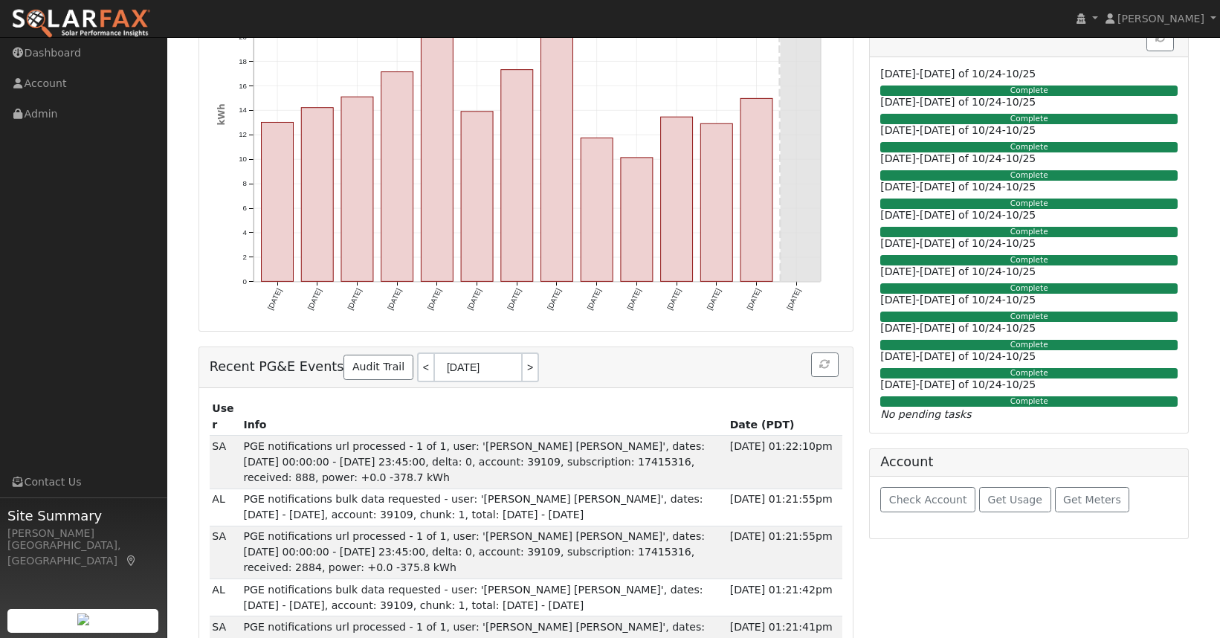
scroll to position [446, 0]
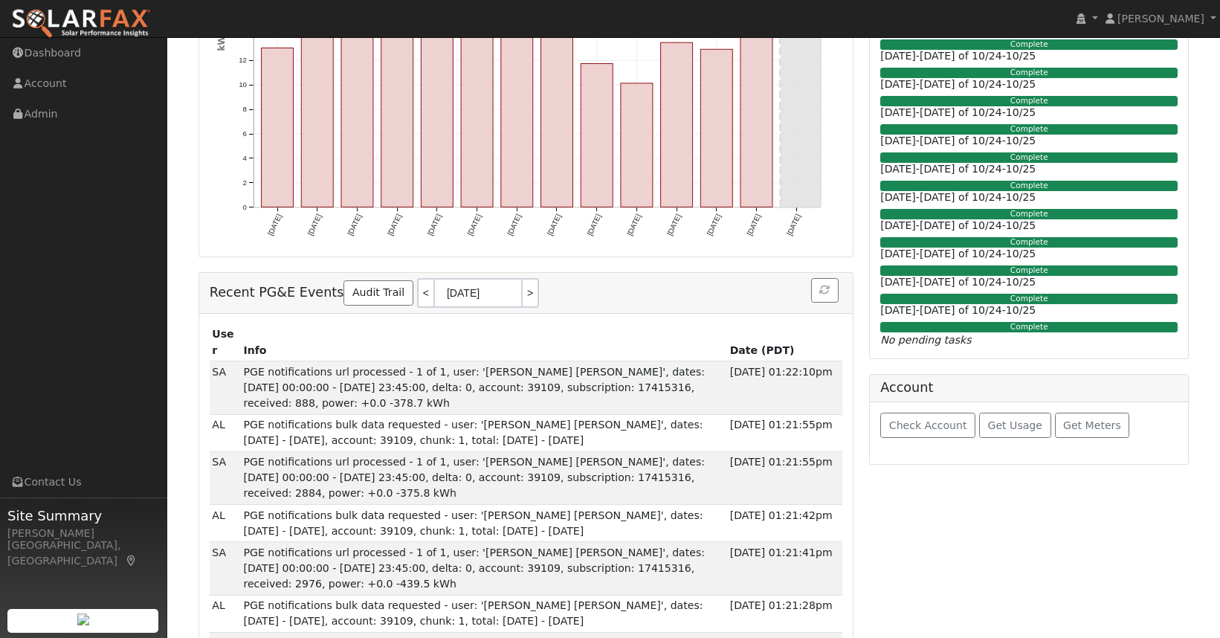
click at [1045, 302] on div "Complete" at bounding box center [1028, 299] width 297 height 10
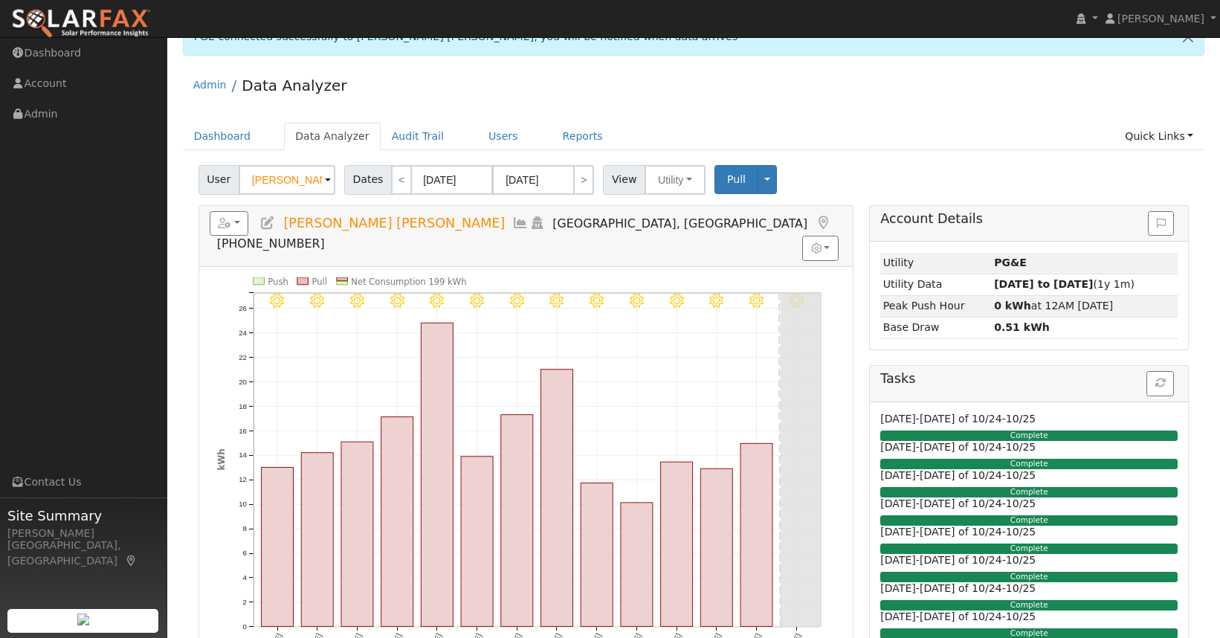
scroll to position [0, 0]
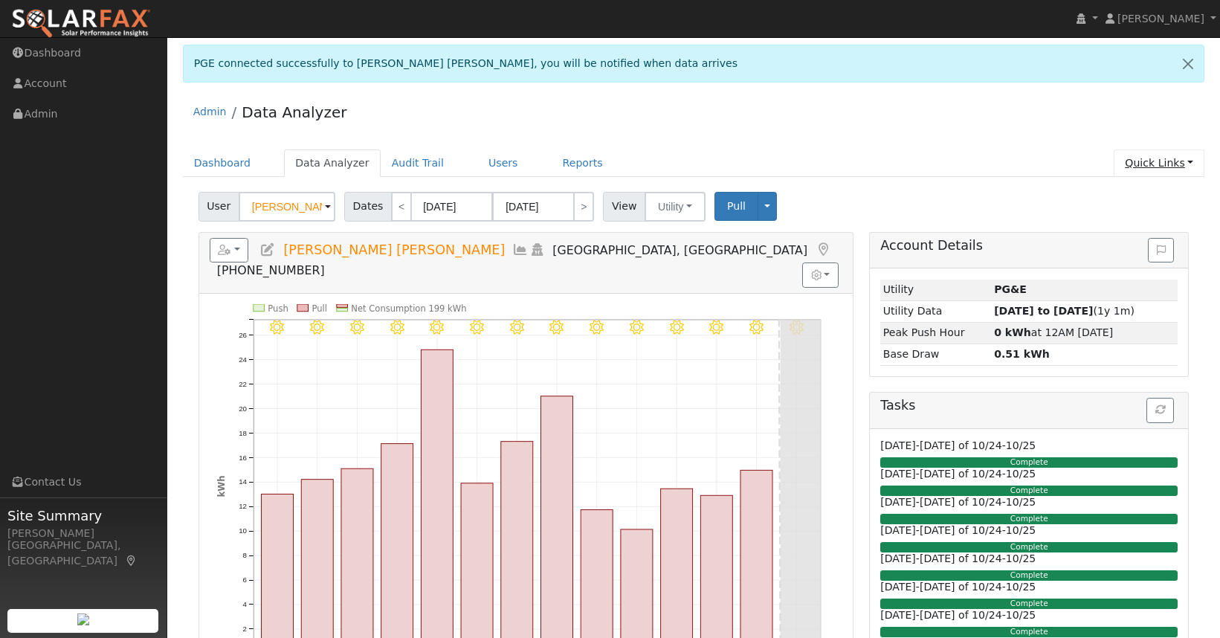
click at [1161, 152] on link "Quick Links" at bounding box center [1159, 163] width 91 height 28
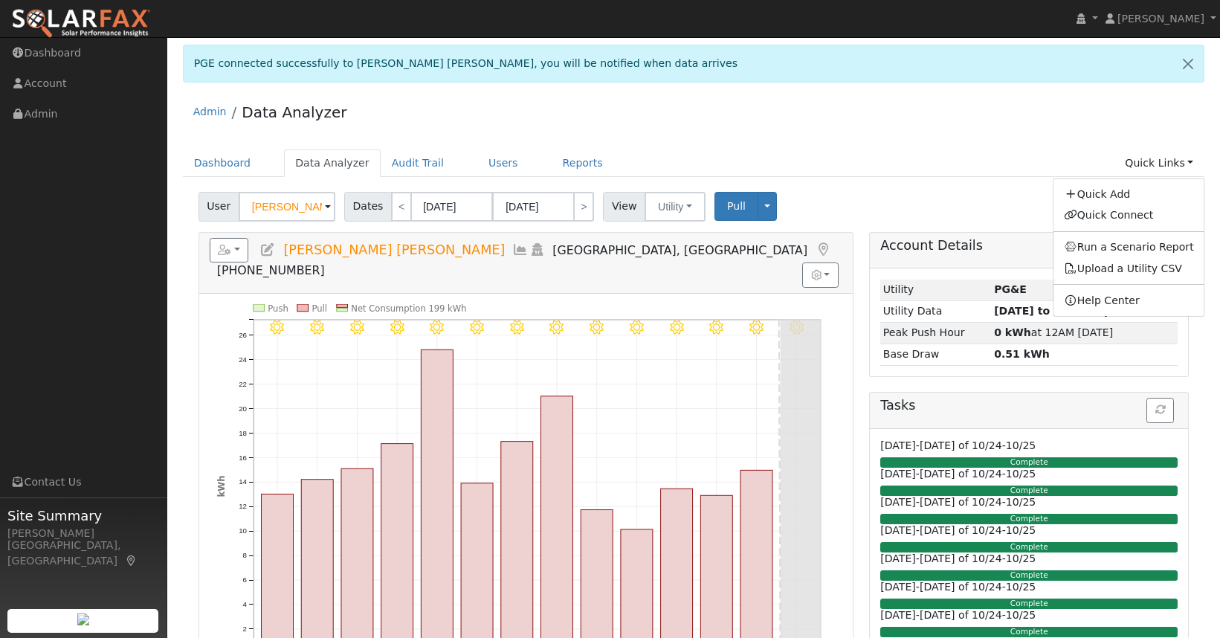
click at [1070, 129] on div "Admin Data Analyzer" at bounding box center [694, 115] width 1022 height 45
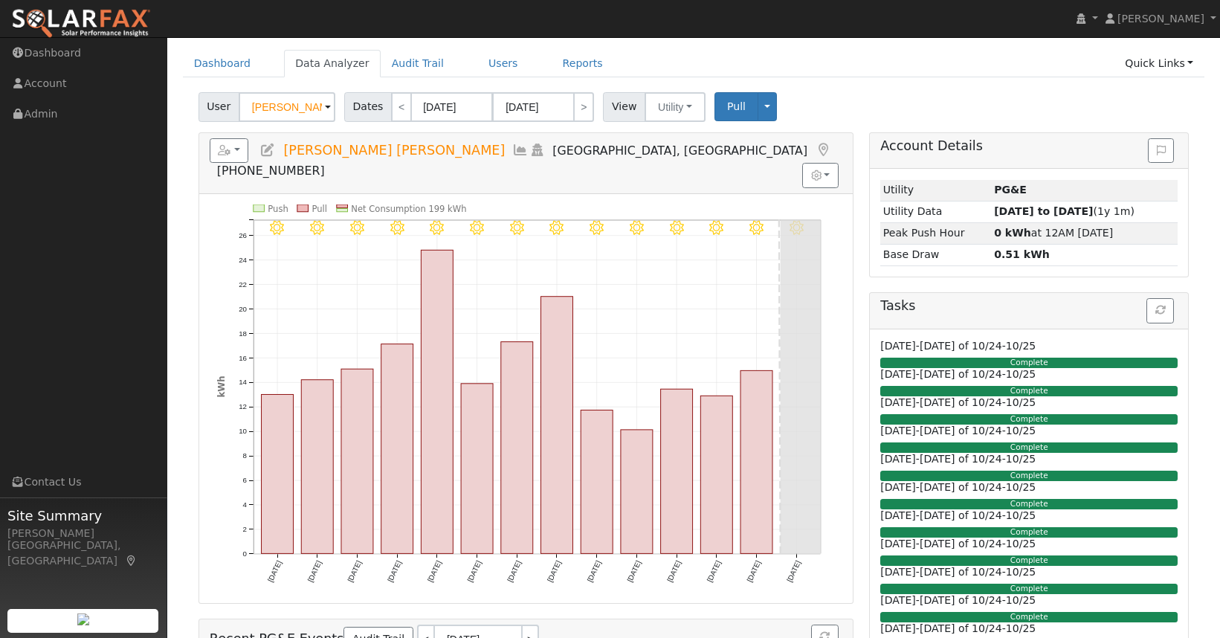
scroll to position [74, 0]
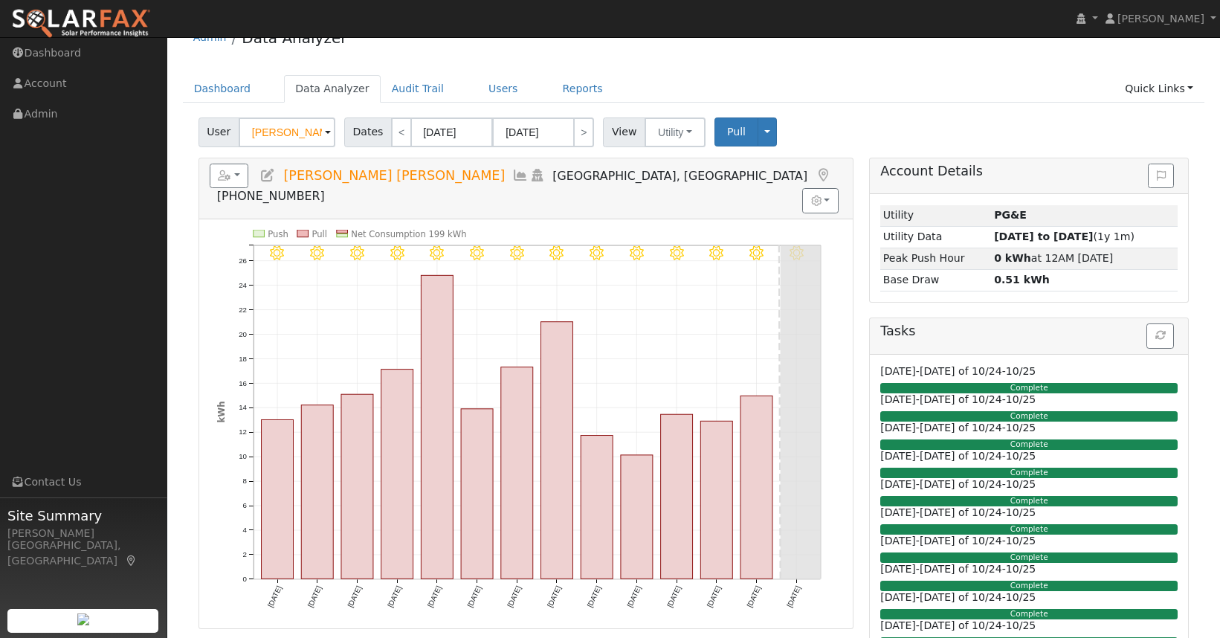
click at [986, 335] on h5 "Tasks" at bounding box center [1028, 331] width 297 height 16
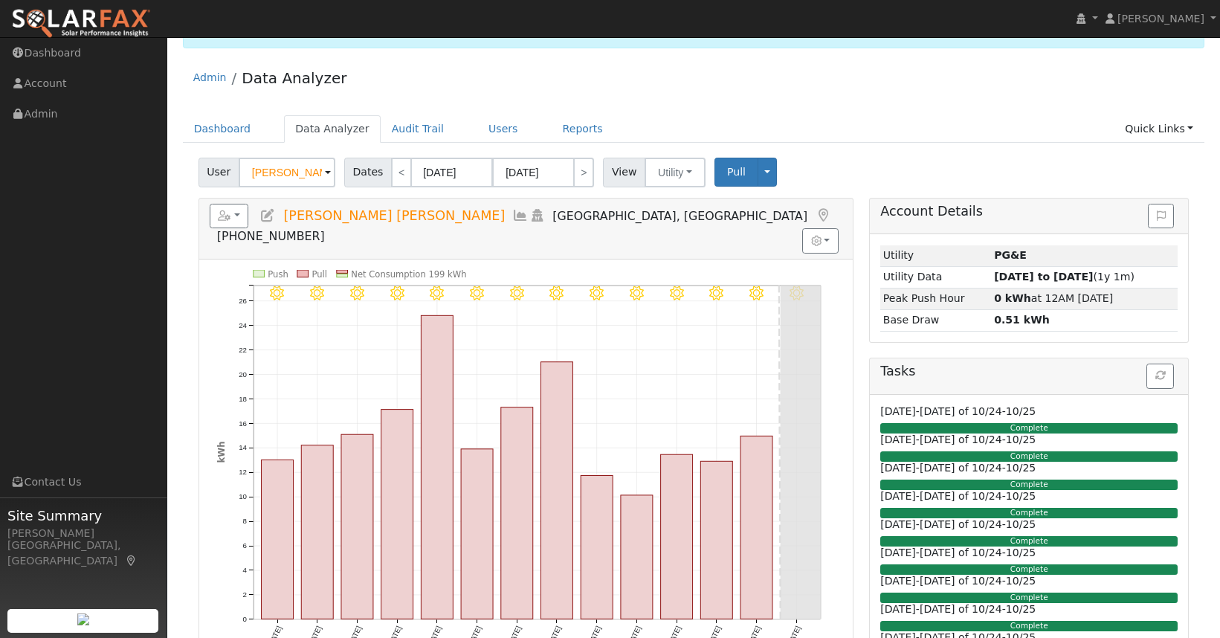
scroll to position [0, 0]
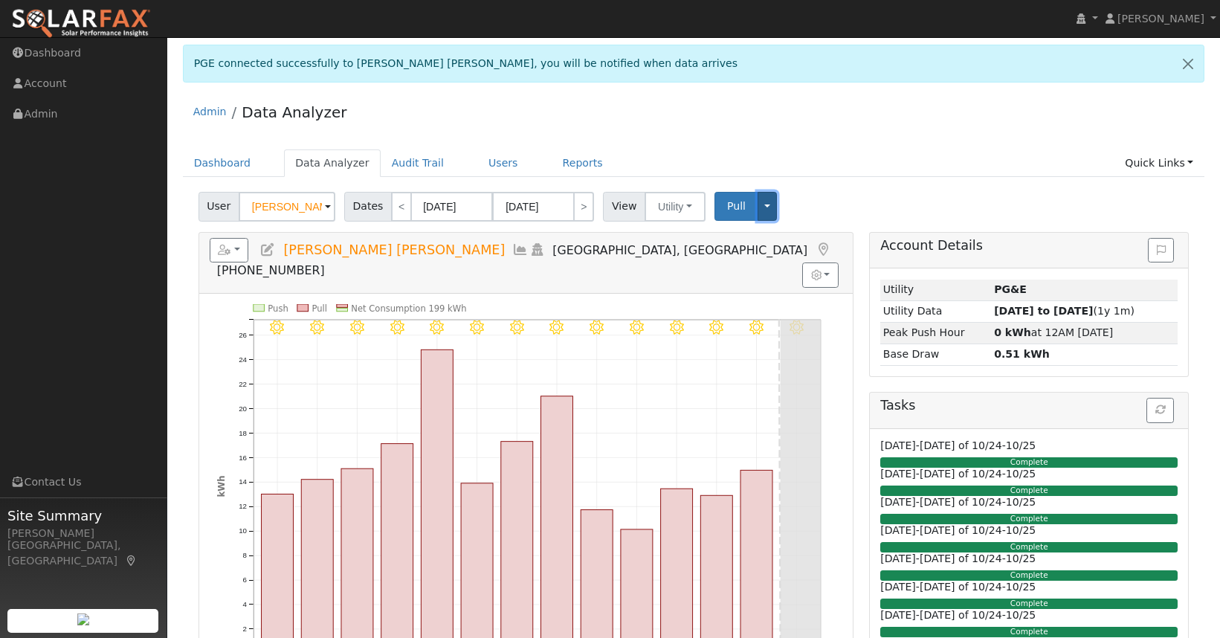
click at [758, 209] on button "Toggle Dropdown" at bounding box center [767, 206] width 19 height 29
click at [779, 236] on link "View" at bounding box center [813, 238] width 113 height 21
click at [236, 252] on button "button" at bounding box center [229, 250] width 39 height 25
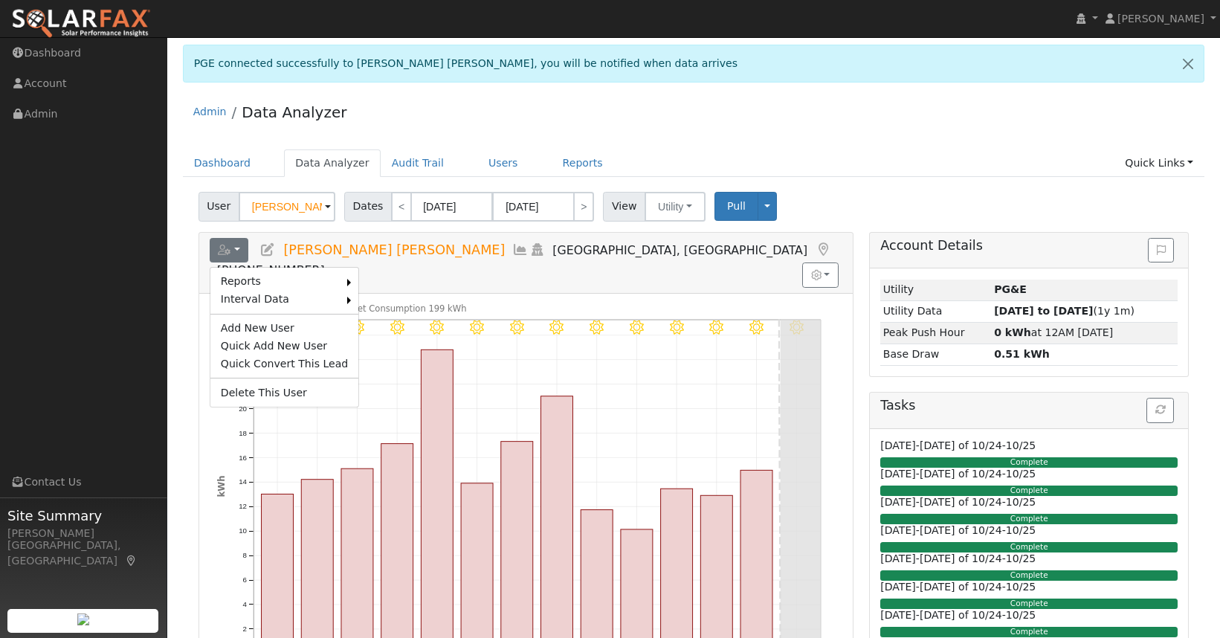
click at [878, 112] on div "Admin Data Analyzer" at bounding box center [694, 115] width 1022 height 45
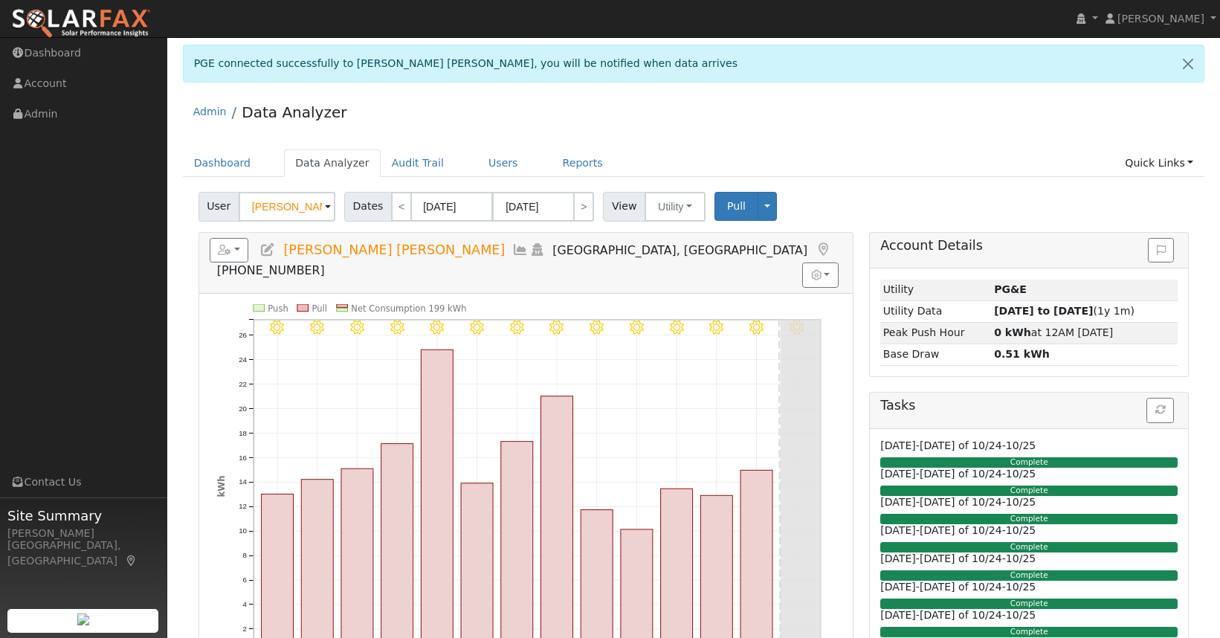
click at [1031, 399] on h5 "Tasks" at bounding box center [1028, 406] width 297 height 16
click at [1035, 439] on h6 "09/01/25-09/30/25 of 10/24-10/25" at bounding box center [1028, 445] width 297 height 13
click at [1019, 193] on div "User Bikash Ranjan Sukla Account Default Account Default Account 1666 Creek Dr,…" at bounding box center [694, 204] width 996 height 35
click at [1030, 138] on div "Admin Data Analyzer" at bounding box center [694, 115] width 1022 height 45
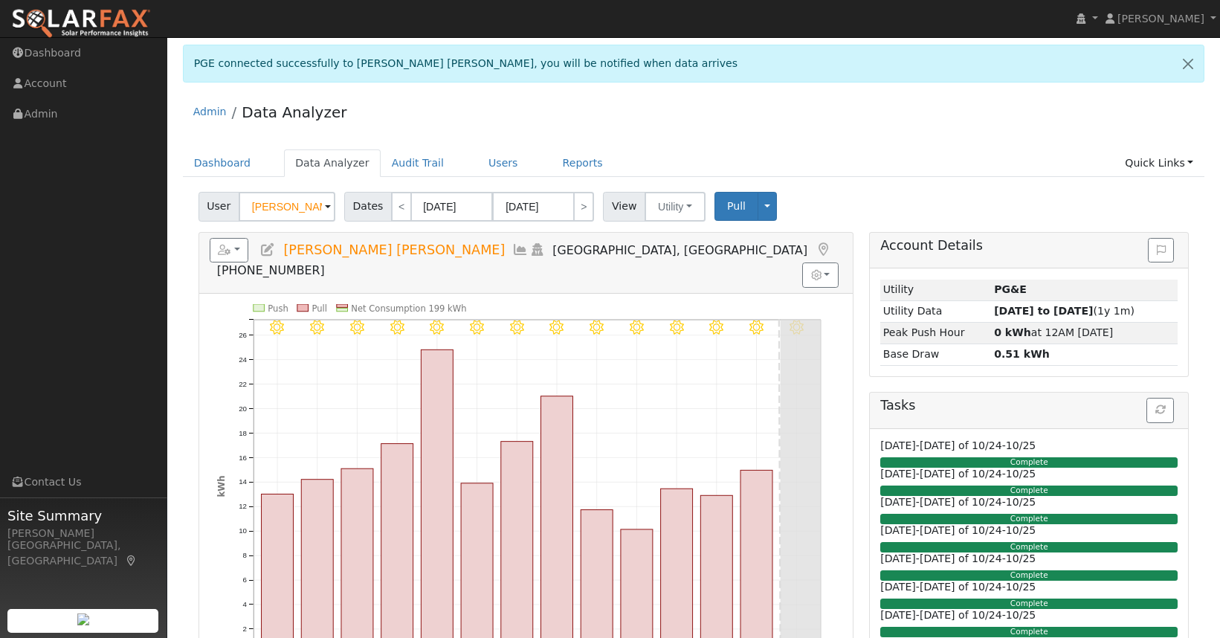
click at [700, 97] on div "Admin Data Analyzer" at bounding box center [694, 115] width 1022 height 45
click at [581, 138] on div "Admin Data Analyzer" at bounding box center [694, 115] width 1022 height 45
click at [944, 424] on div "Tasks" at bounding box center [1029, 411] width 318 height 36
click at [972, 522] on div "Complete" at bounding box center [1028, 519] width 297 height 10
click at [970, 520] on div "Complete" at bounding box center [1028, 519] width 297 height 10
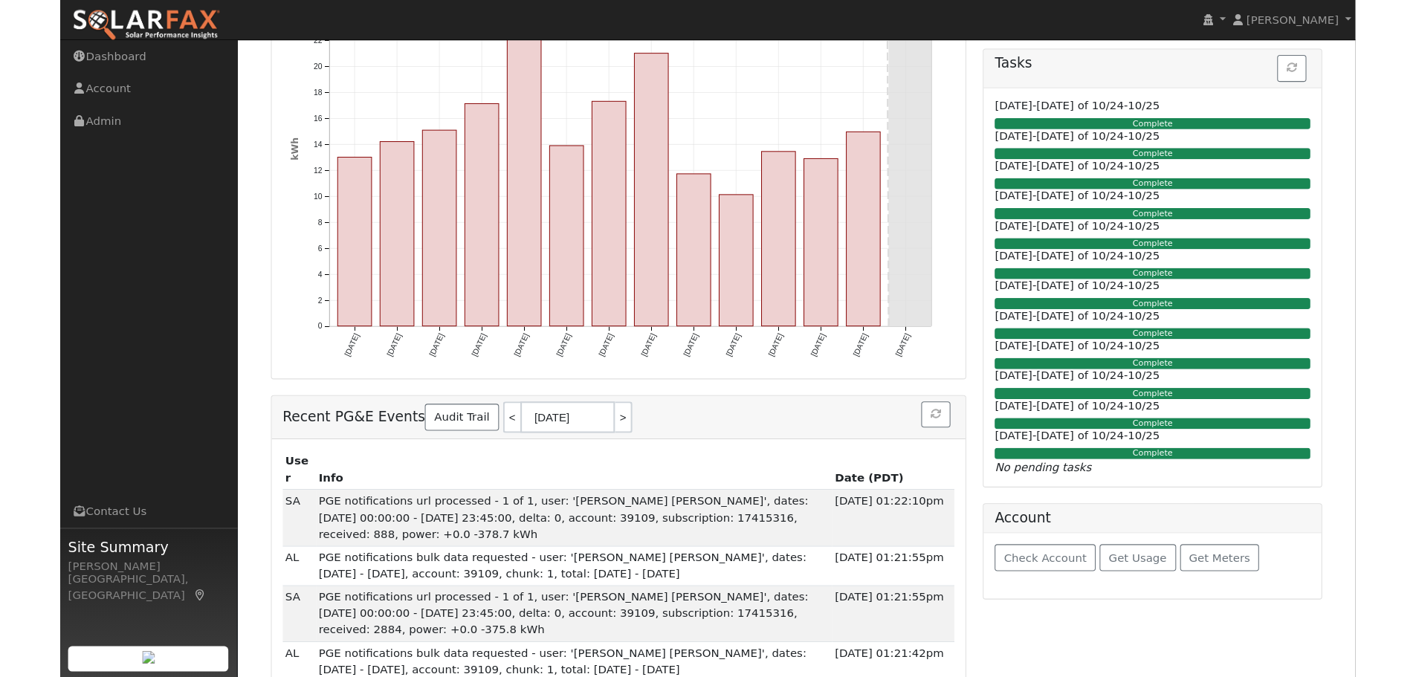
scroll to position [372, 0]
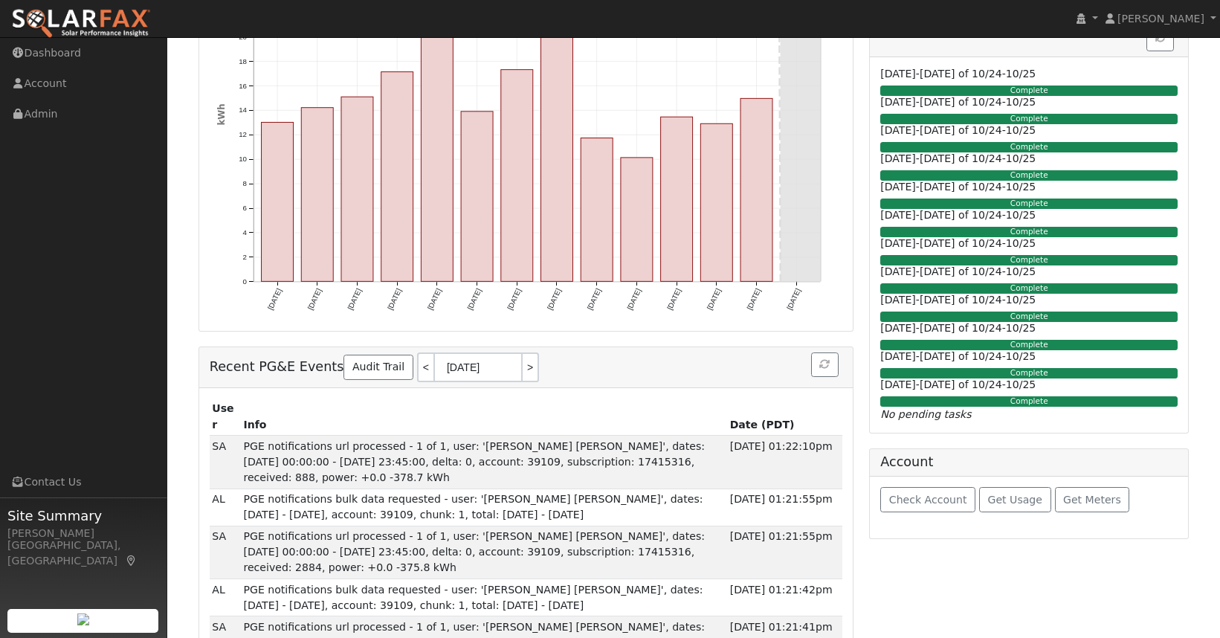
click at [1018, 396] on div "Complete" at bounding box center [1028, 401] width 297 height 10
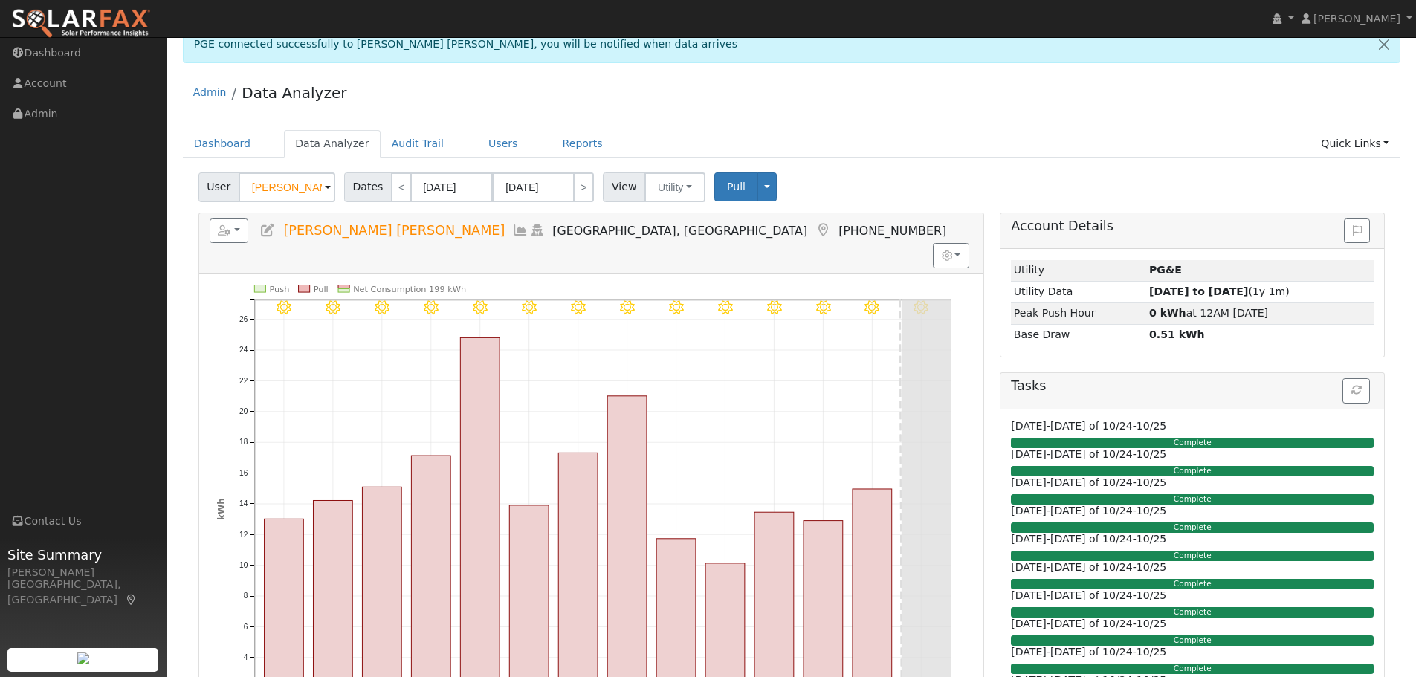
scroll to position [0, 0]
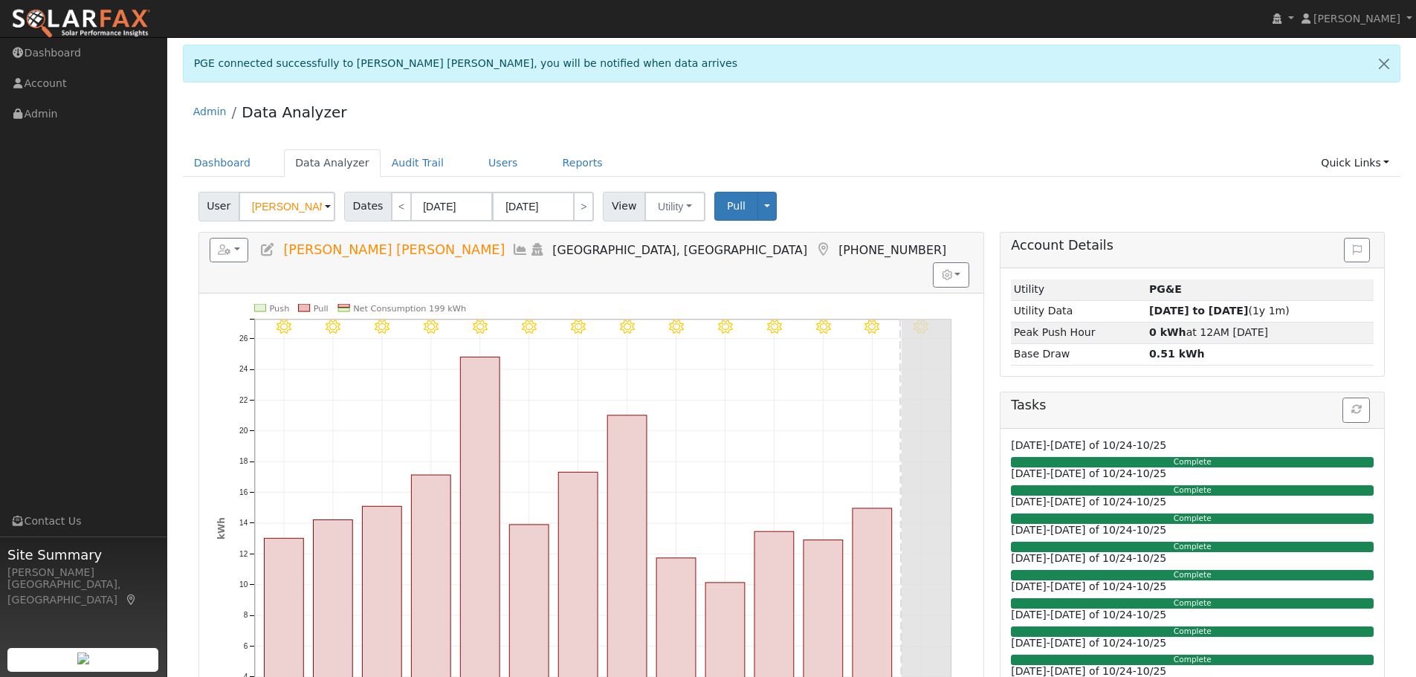
click at [898, 173] on ul "Dashboard Data Analyzer Audit Trail Users Reports Quick Links Quick Add Quick C…" at bounding box center [792, 163] width 1219 height 28
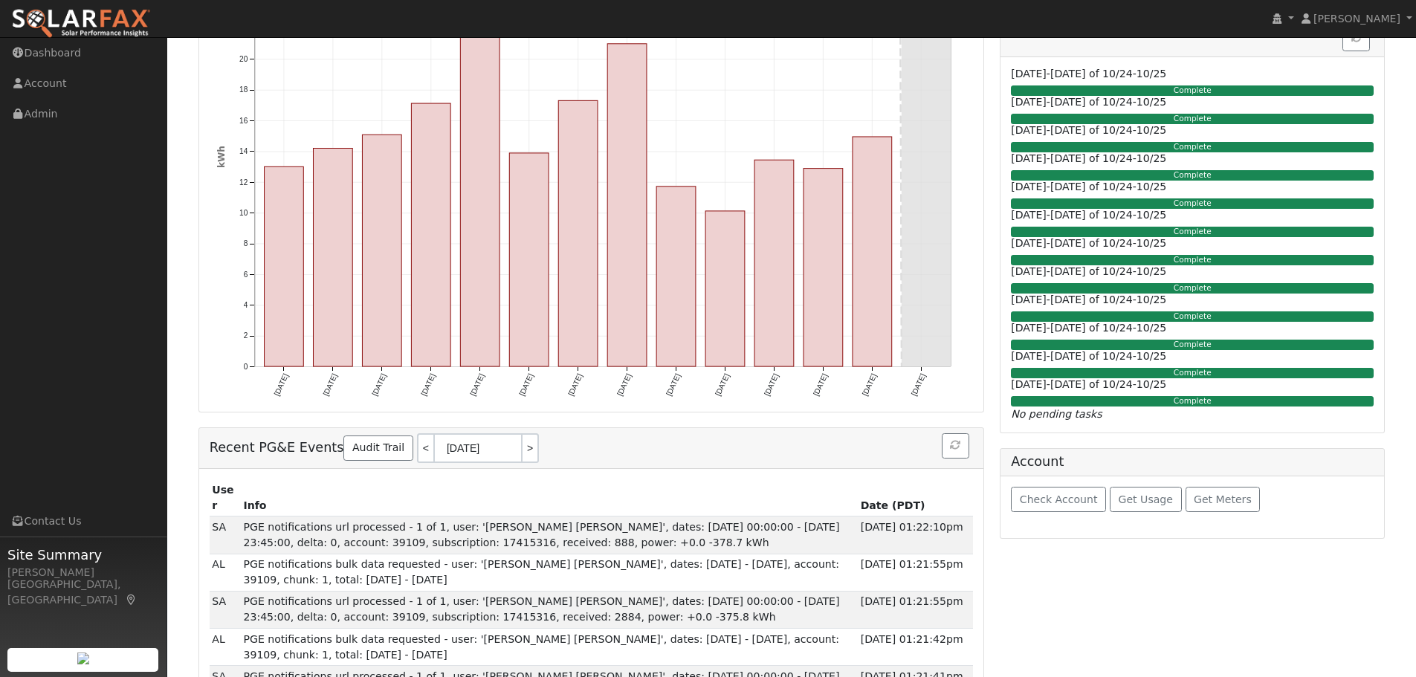
scroll to position [446, 0]
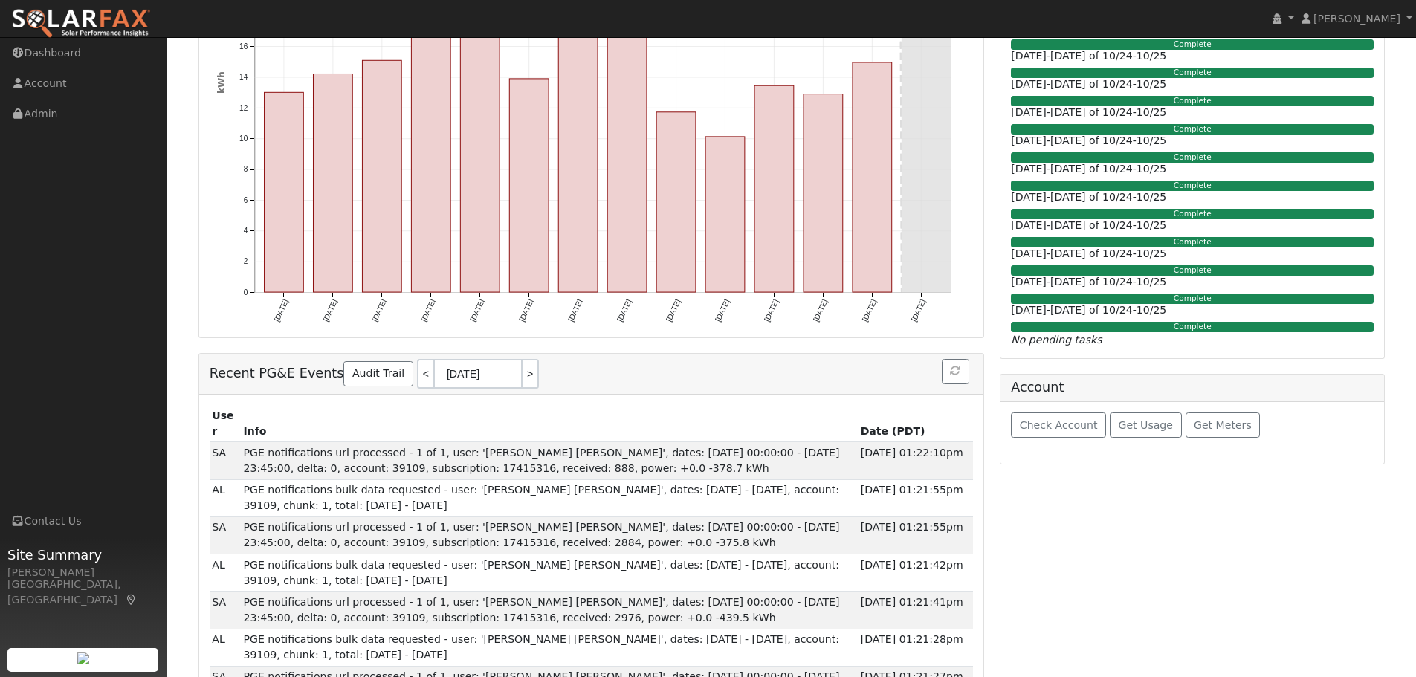
click at [1158, 561] on div "Account Details Issue History Date By Flag Comment Type No Issue History Loadin…" at bounding box center [1193, 603] width 401 height 1634
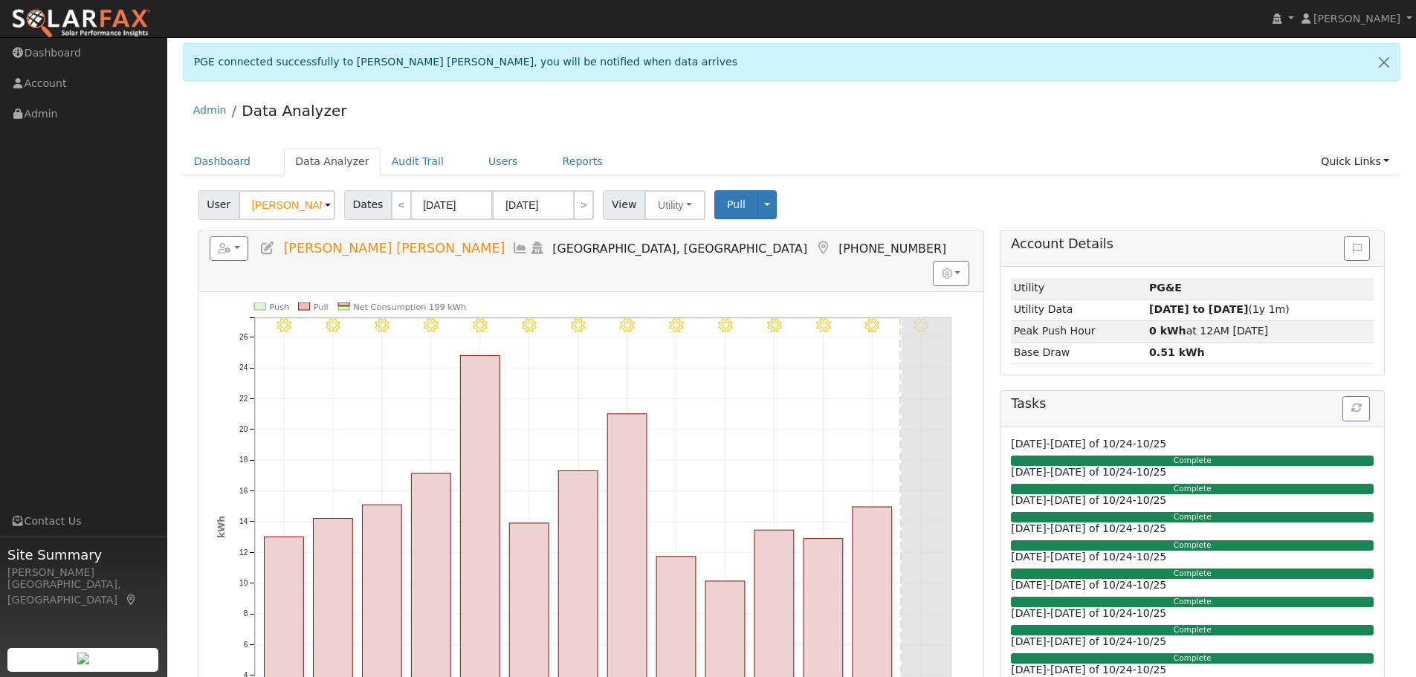
scroll to position [0, 0]
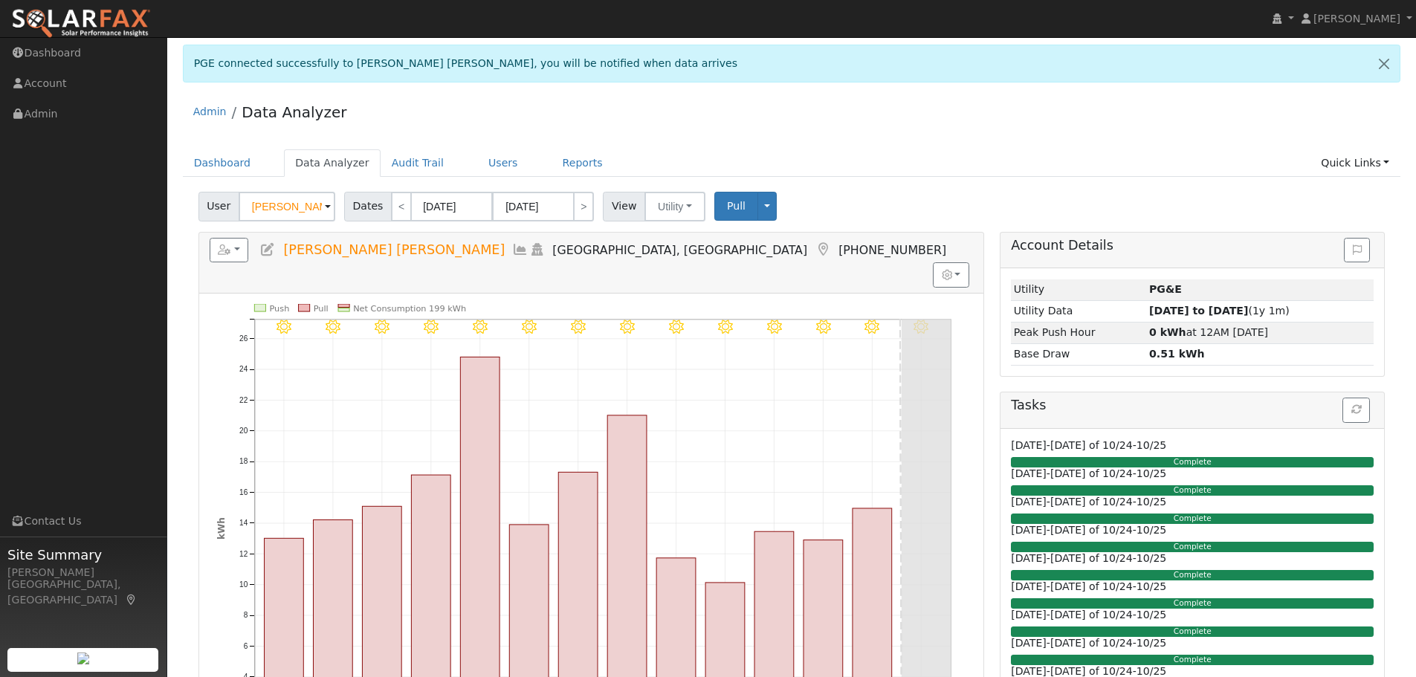
click at [1177, 208] on div "User Bikash Ranjan Sukla Account Default Account Default Account 1666 Creek Dr,…" at bounding box center [792, 204] width 1193 height 35
click at [1230, 163] on link "Quick Links" at bounding box center [1355, 163] width 91 height 28
click at [1042, 131] on div "Admin Data Analyzer" at bounding box center [792, 115] width 1219 height 45
click at [1021, 127] on div "Admin Data Analyzer" at bounding box center [792, 115] width 1219 height 45
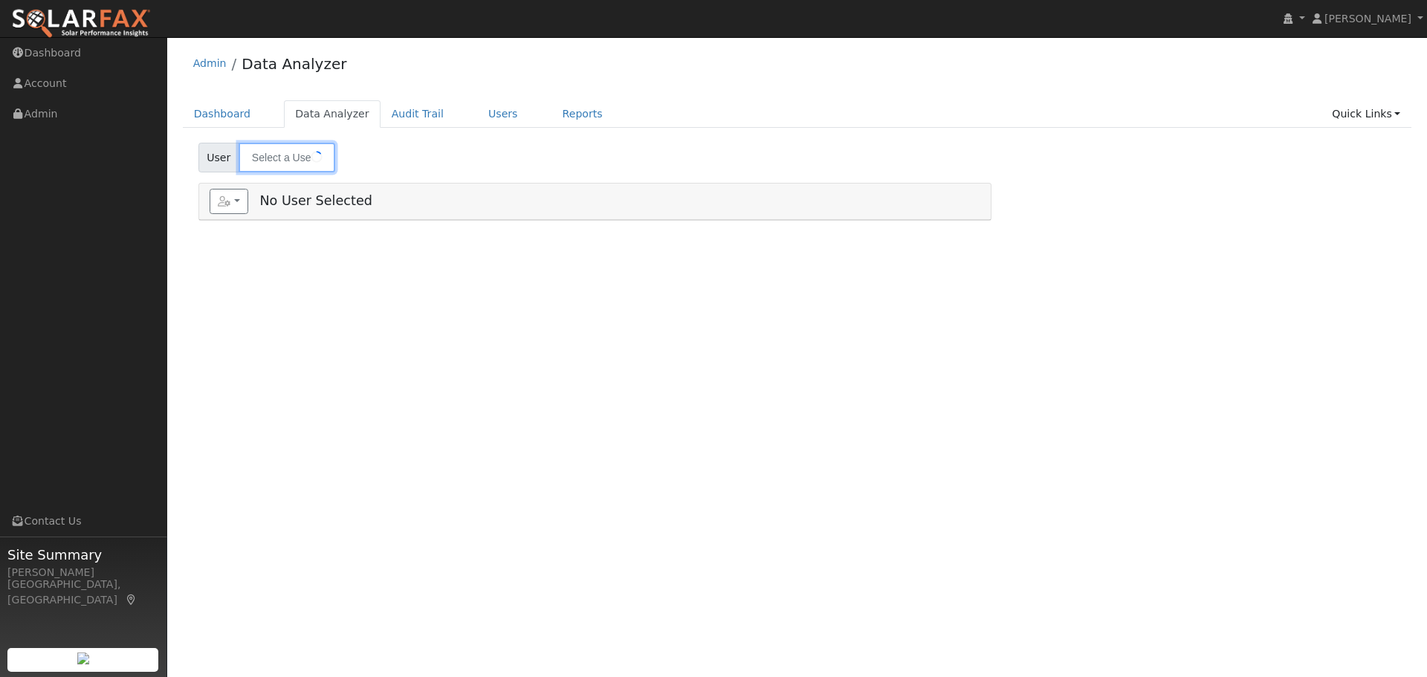
type input "[PERSON_NAME] [PERSON_NAME]"
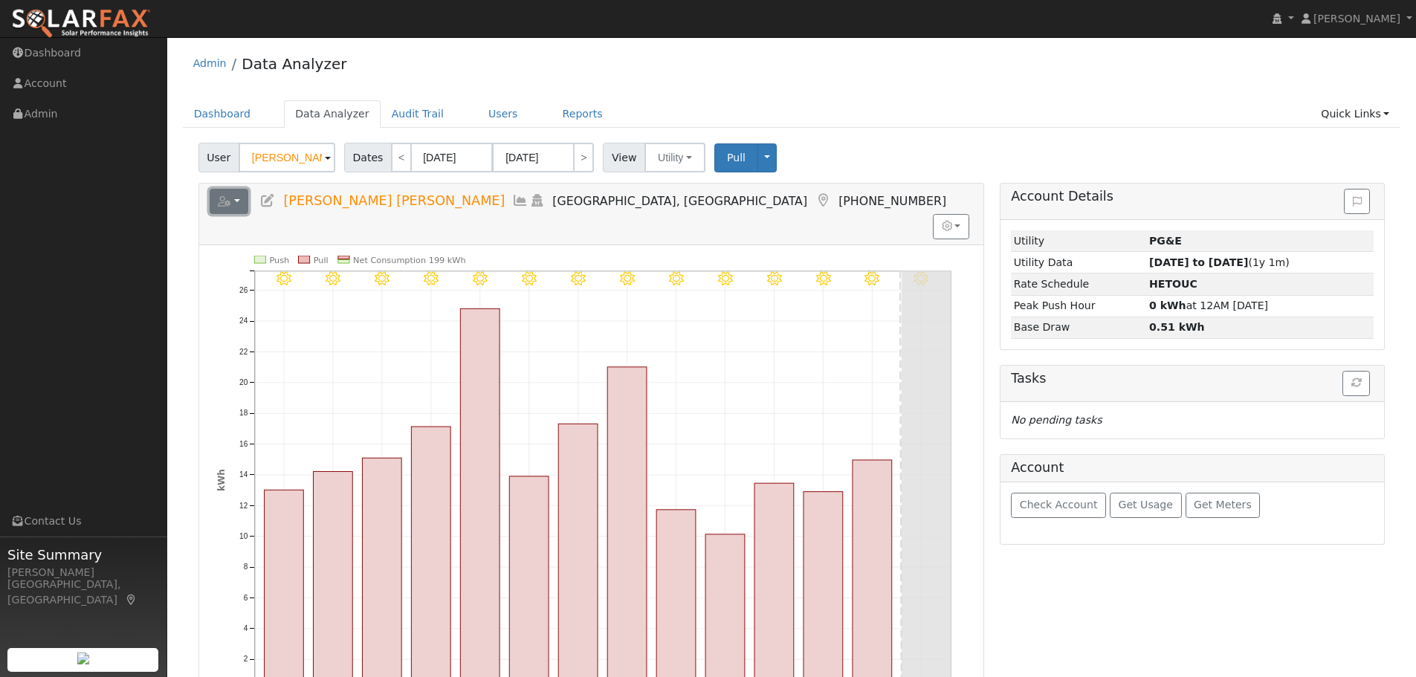
click at [233, 203] on button "button" at bounding box center [229, 201] width 39 height 25
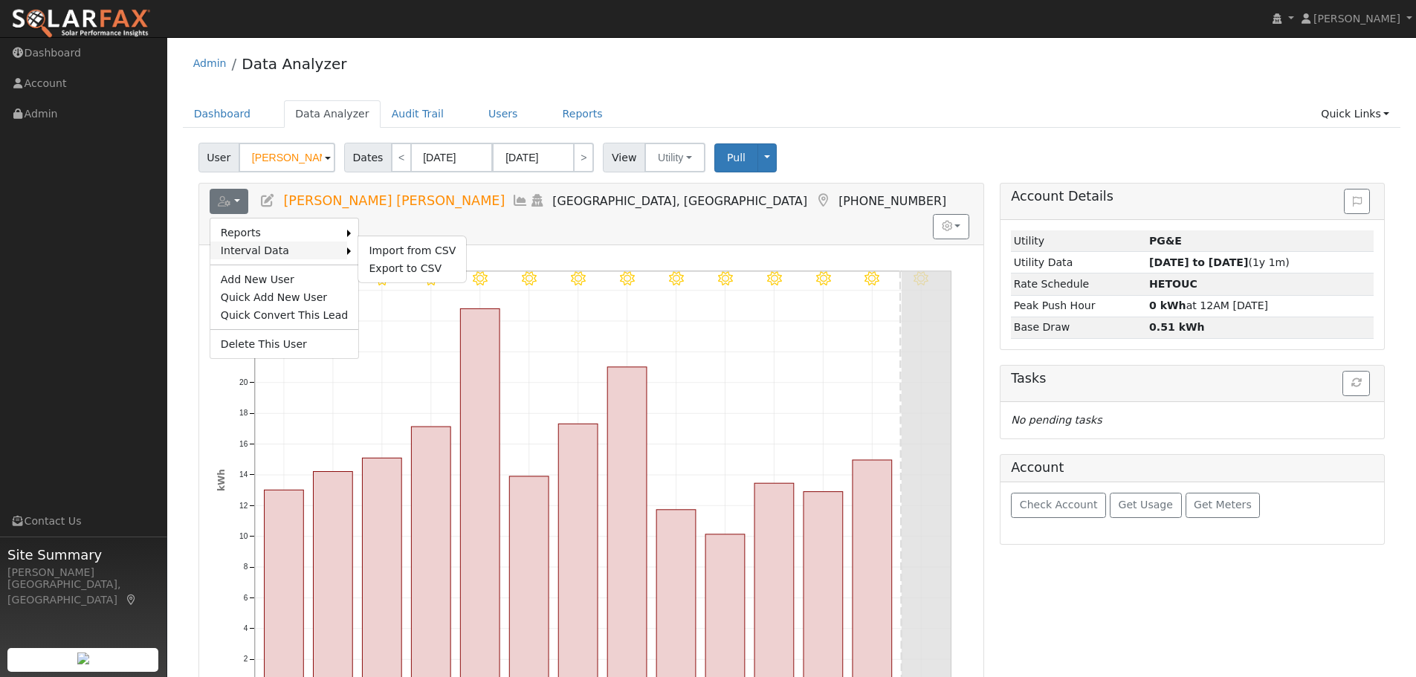
click at [323, 244] on link "Interval Data" at bounding box center [279, 251] width 138 height 18
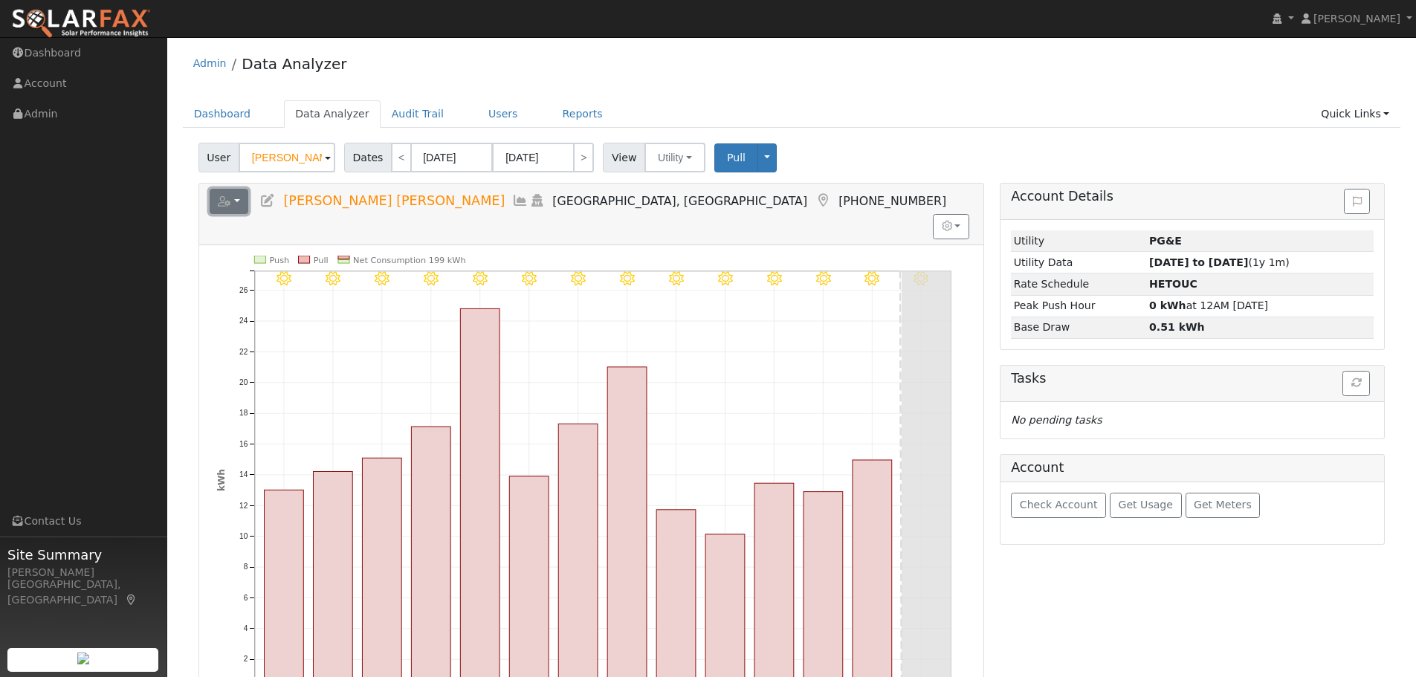
click at [242, 202] on button "button" at bounding box center [229, 201] width 39 height 25
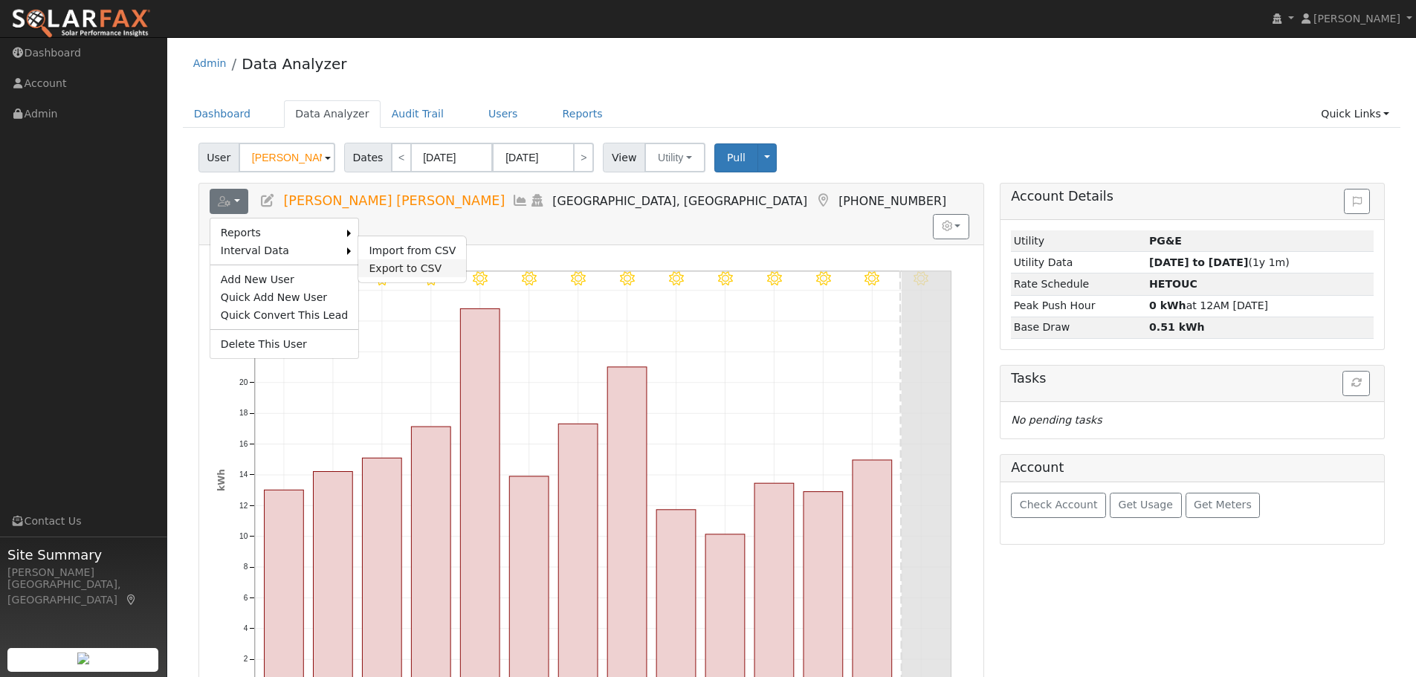
click at [386, 267] on link "Export to CSV" at bounding box center [412, 268] width 108 height 18
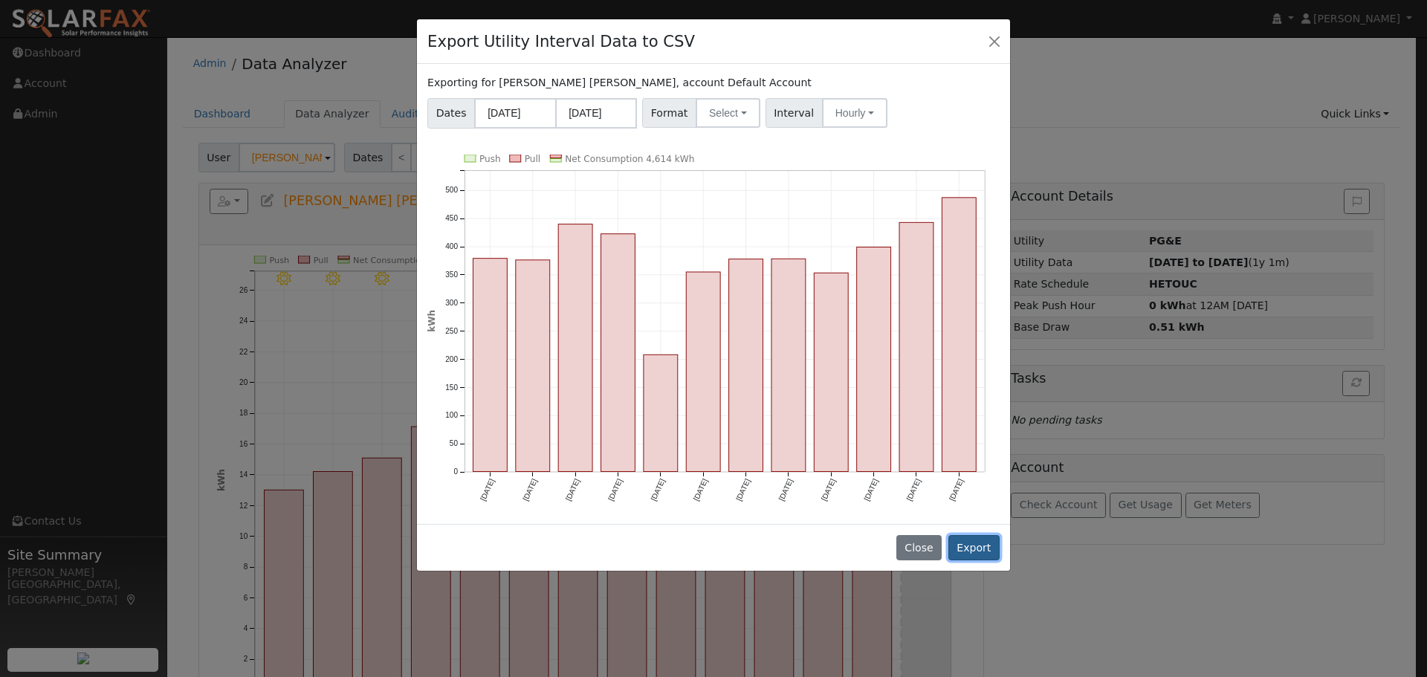
click at [972, 549] on button "Export" at bounding box center [974, 547] width 51 height 25
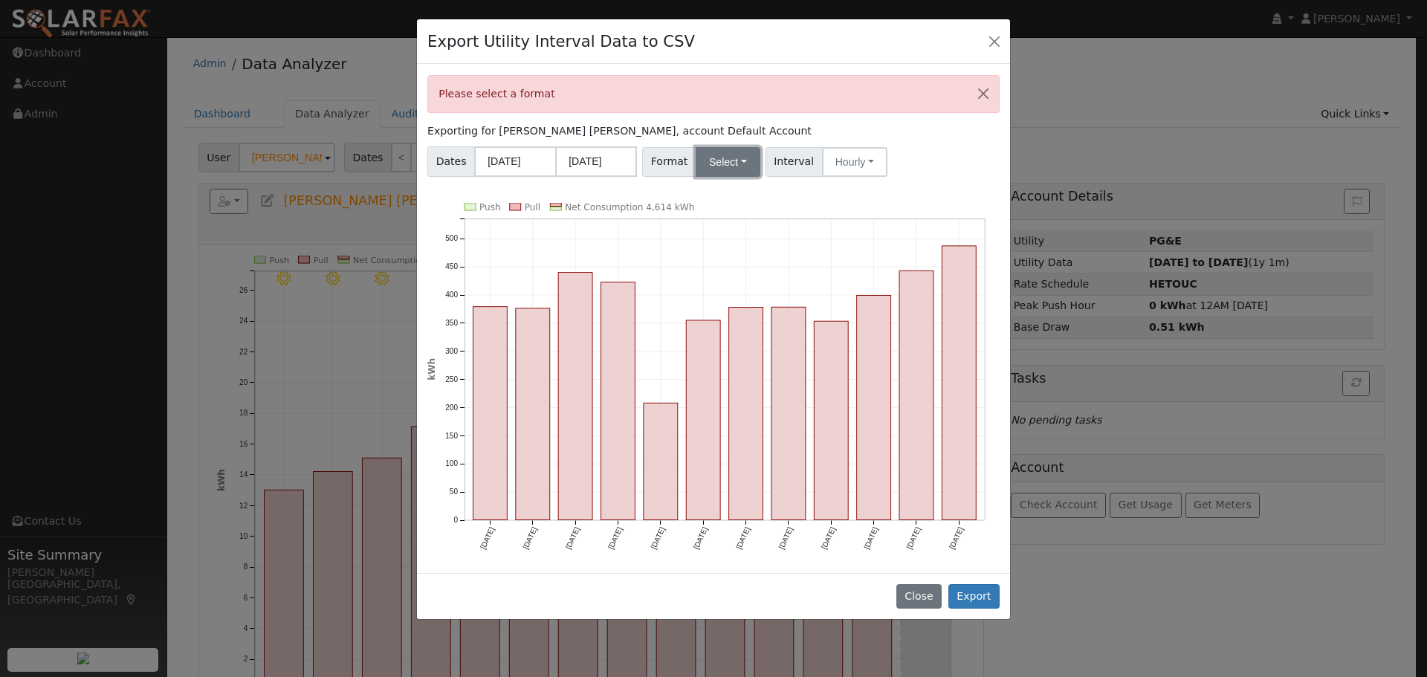
click at [723, 166] on button "Select" at bounding box center [728, 162] width 65 height 30
click at [729, 193] on link "Generic" at bounding box center [745, 194] width 106 height 21
click at [990, 589] on button "Export" at bounding box center [974, 596] width 51 height 25
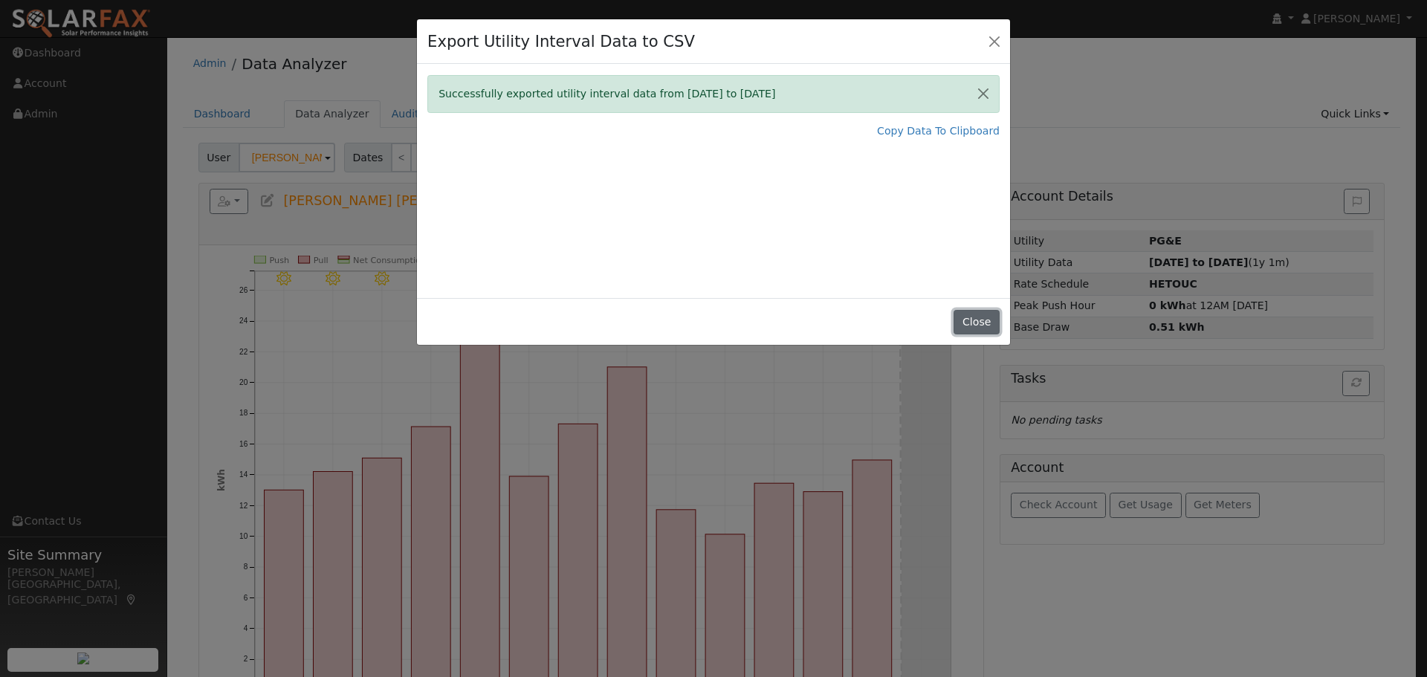
click at [979, 323] on button "Close" at bounding box center [976, 322] width 45 height 25
